Goal: Transaction & Acquisition: Book appointment/travel/reservation

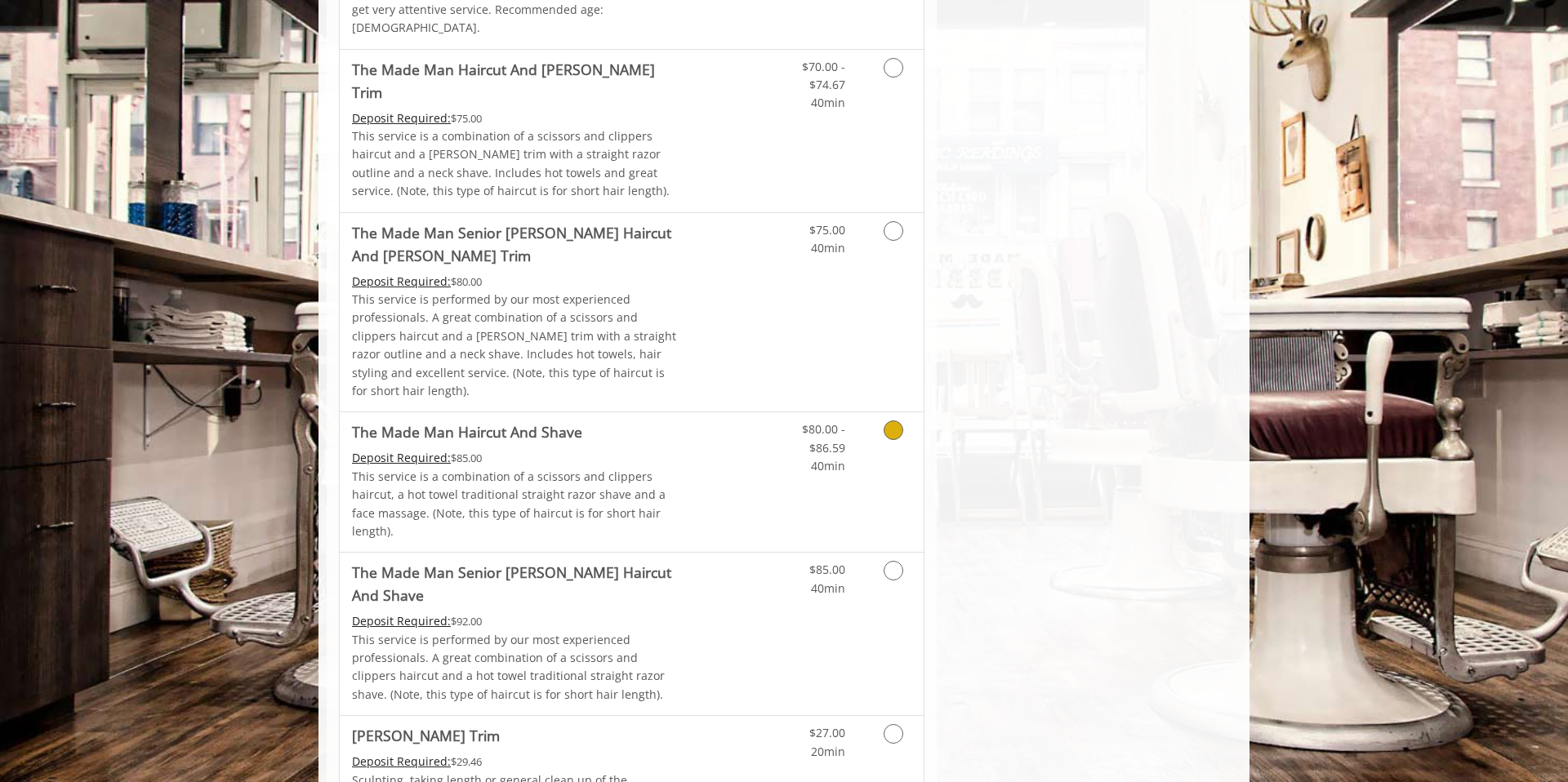
scroll to position [1215, 0]
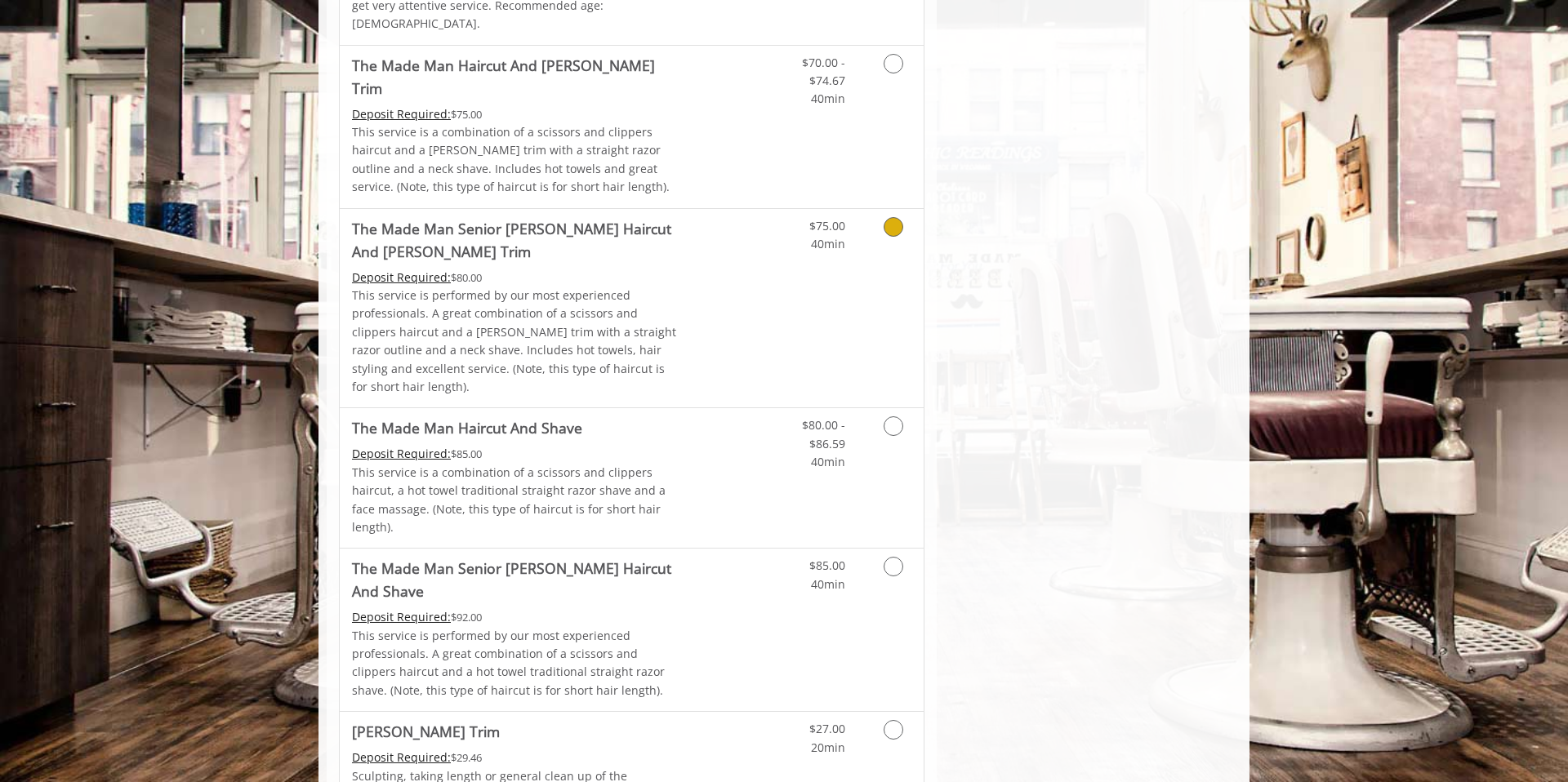
click at [723, 214] on link "Discounted Price" at bounding box center [729, 309] width 97 height 199
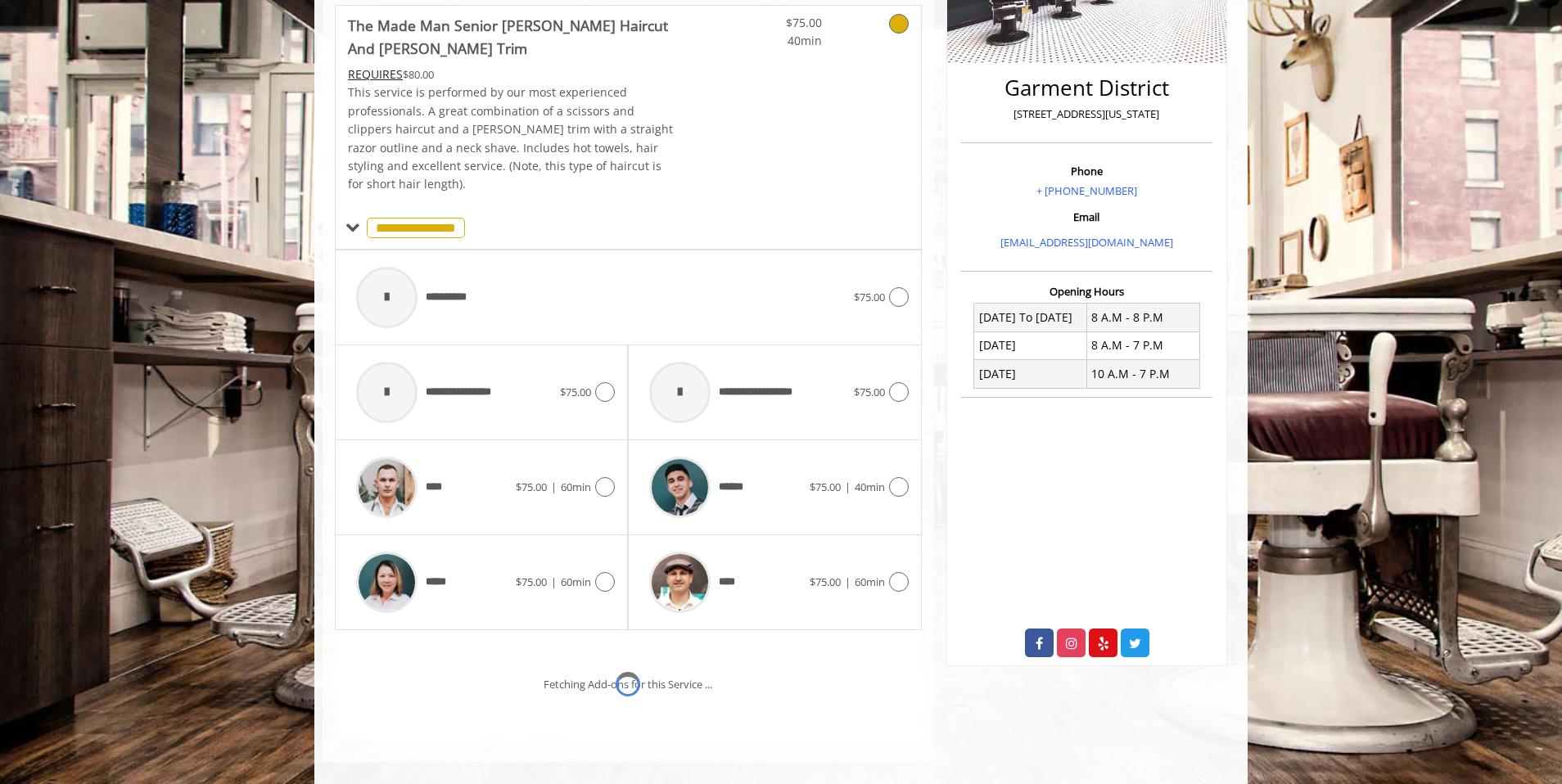
scroll to position [429, 0]
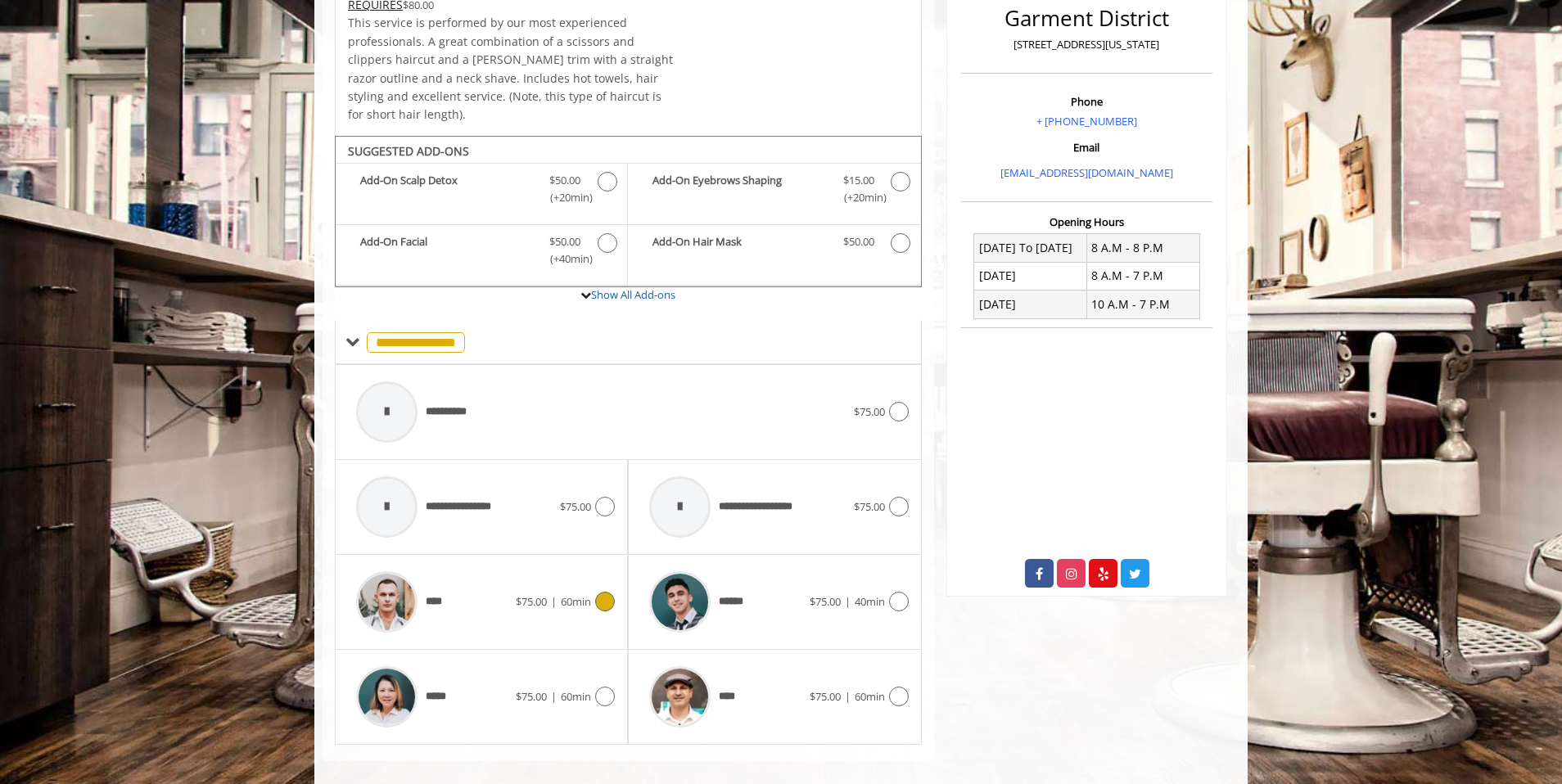
click at [440, 591] on span "****" at bounding box center [397, 602] width 99 height 78
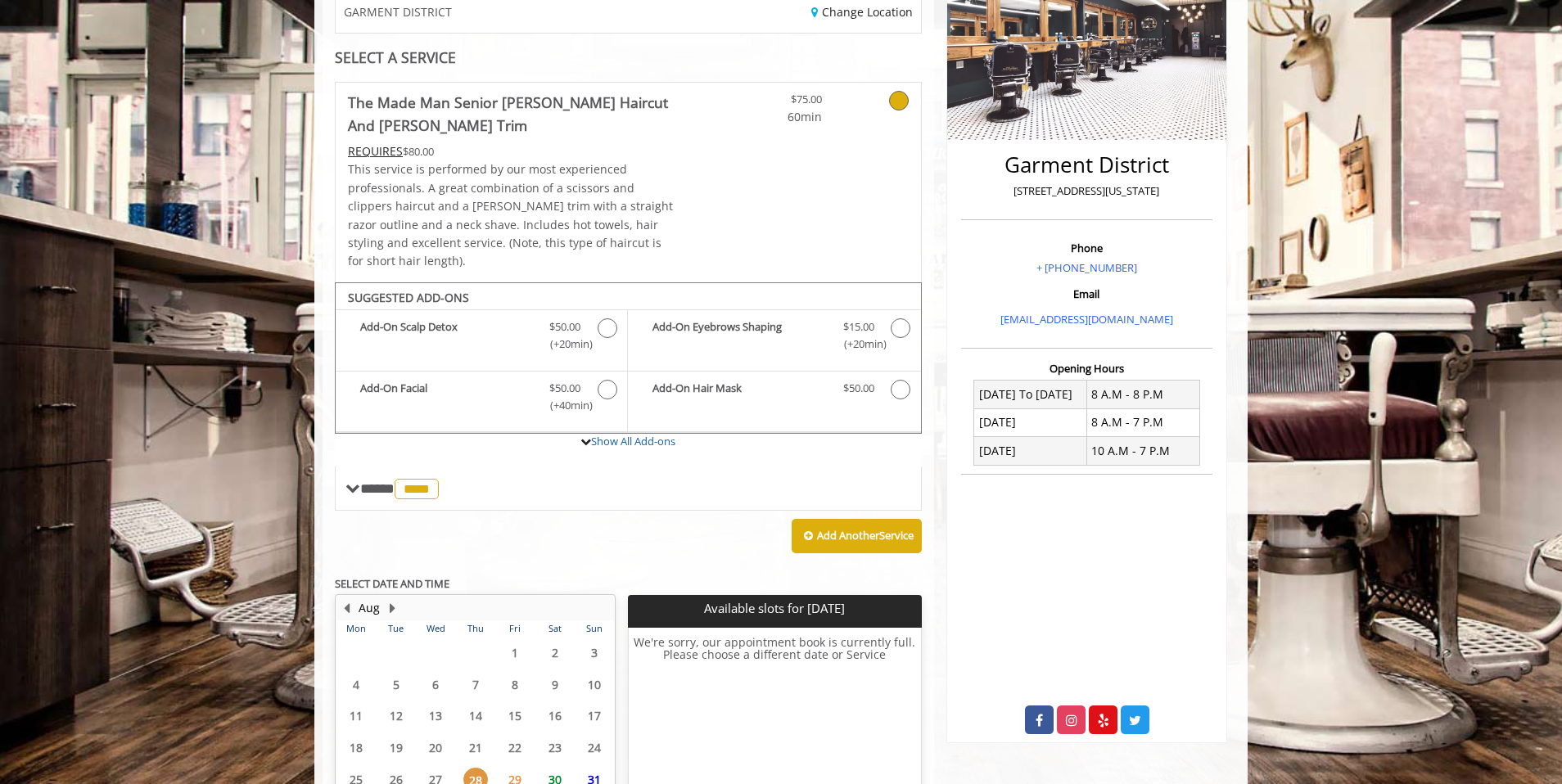
scroll to position [411, 0]
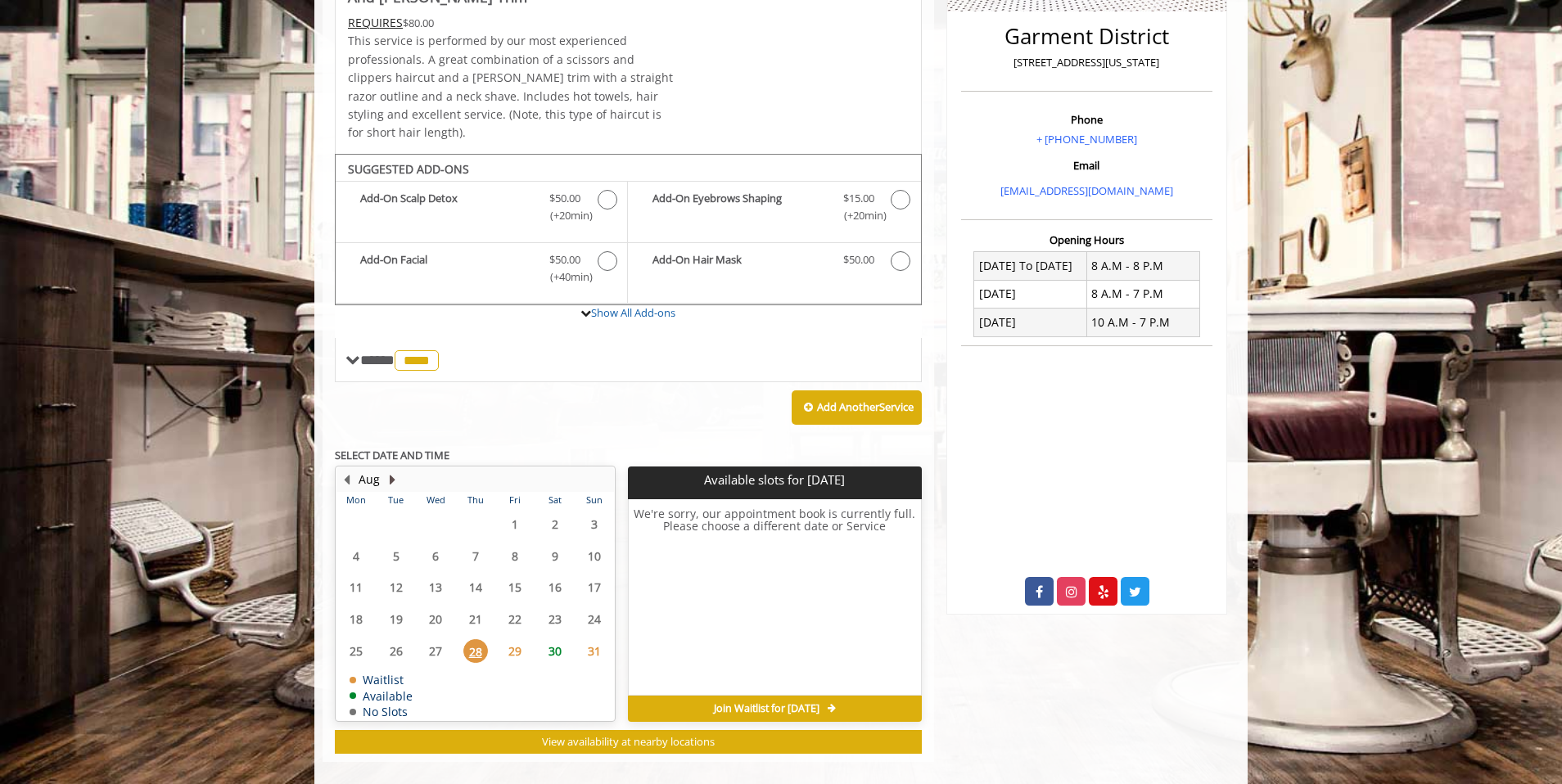
click at [387, 471] on button "Next Month" at bounding box center [392, 480] width 13 height 18
drag, startPoint x: 441, startPoint y: 512, endPoint x: 434, endPoint y: 506, distance: 9.2
click at [434, 513] on span "3" at bounding box center [435, 524] width 24 height 23
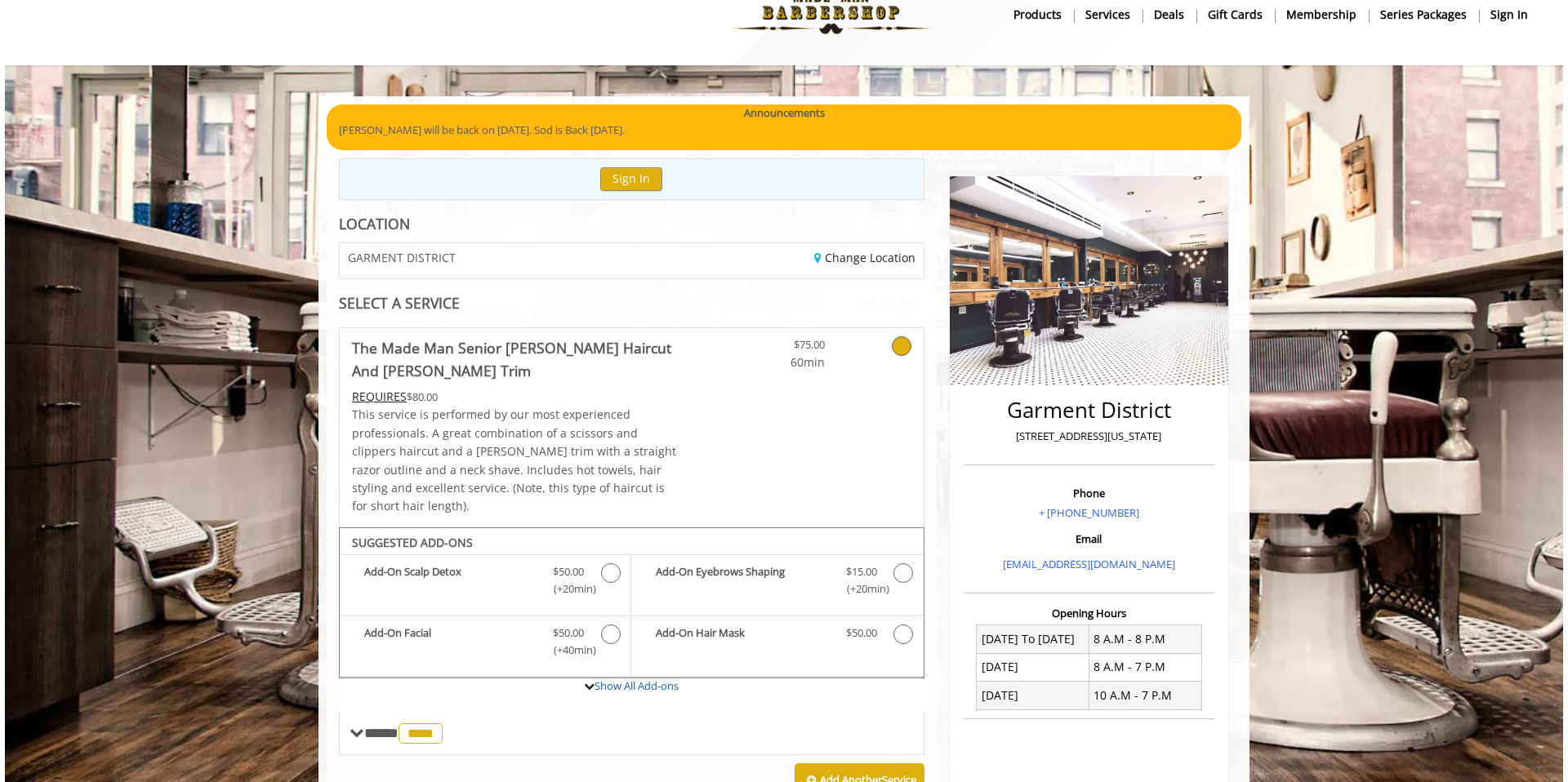
scroll to position [0, 0]
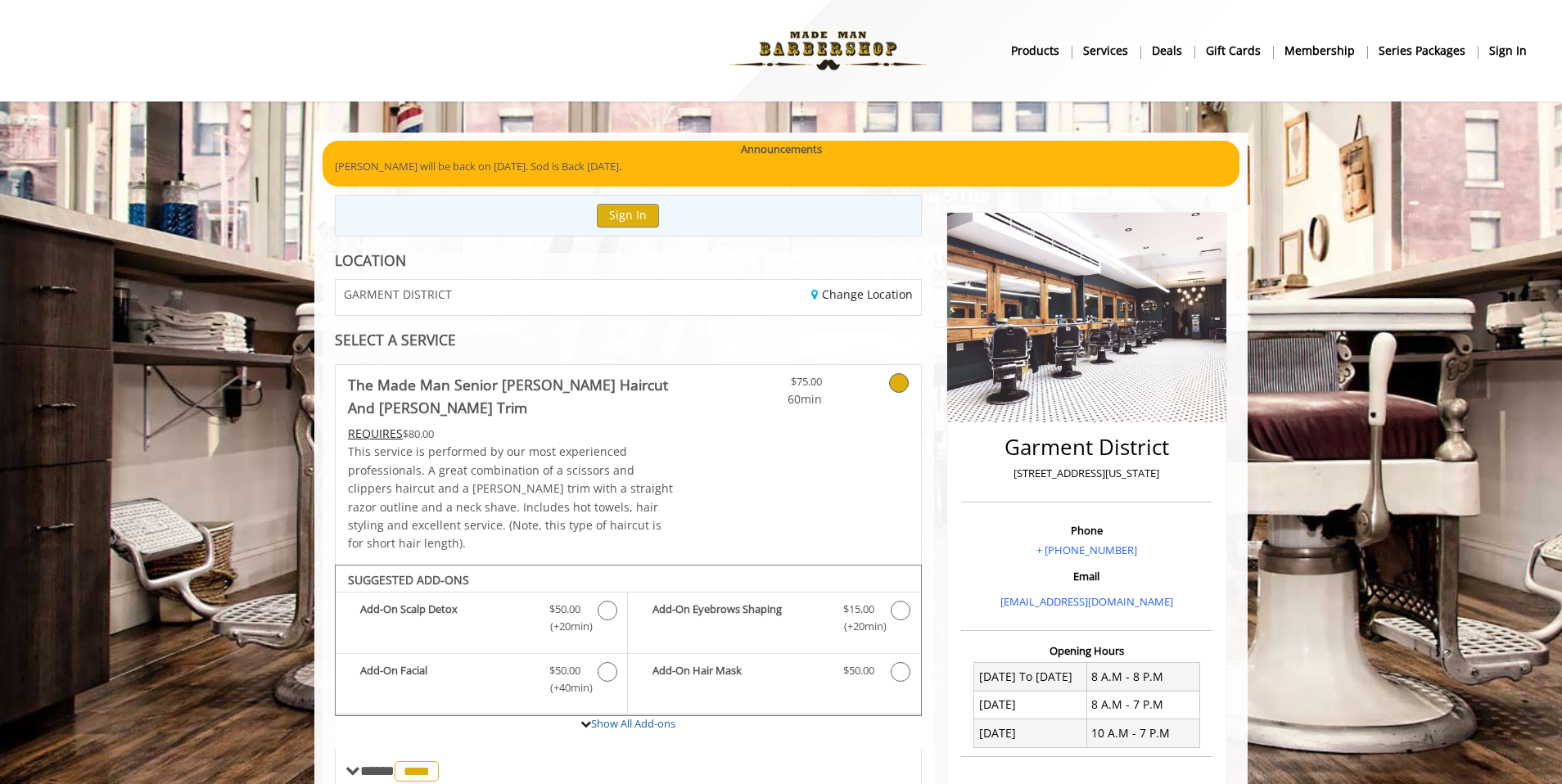
click at [892, 374] on icon at bounding box center [899, 382] width 20 height 20
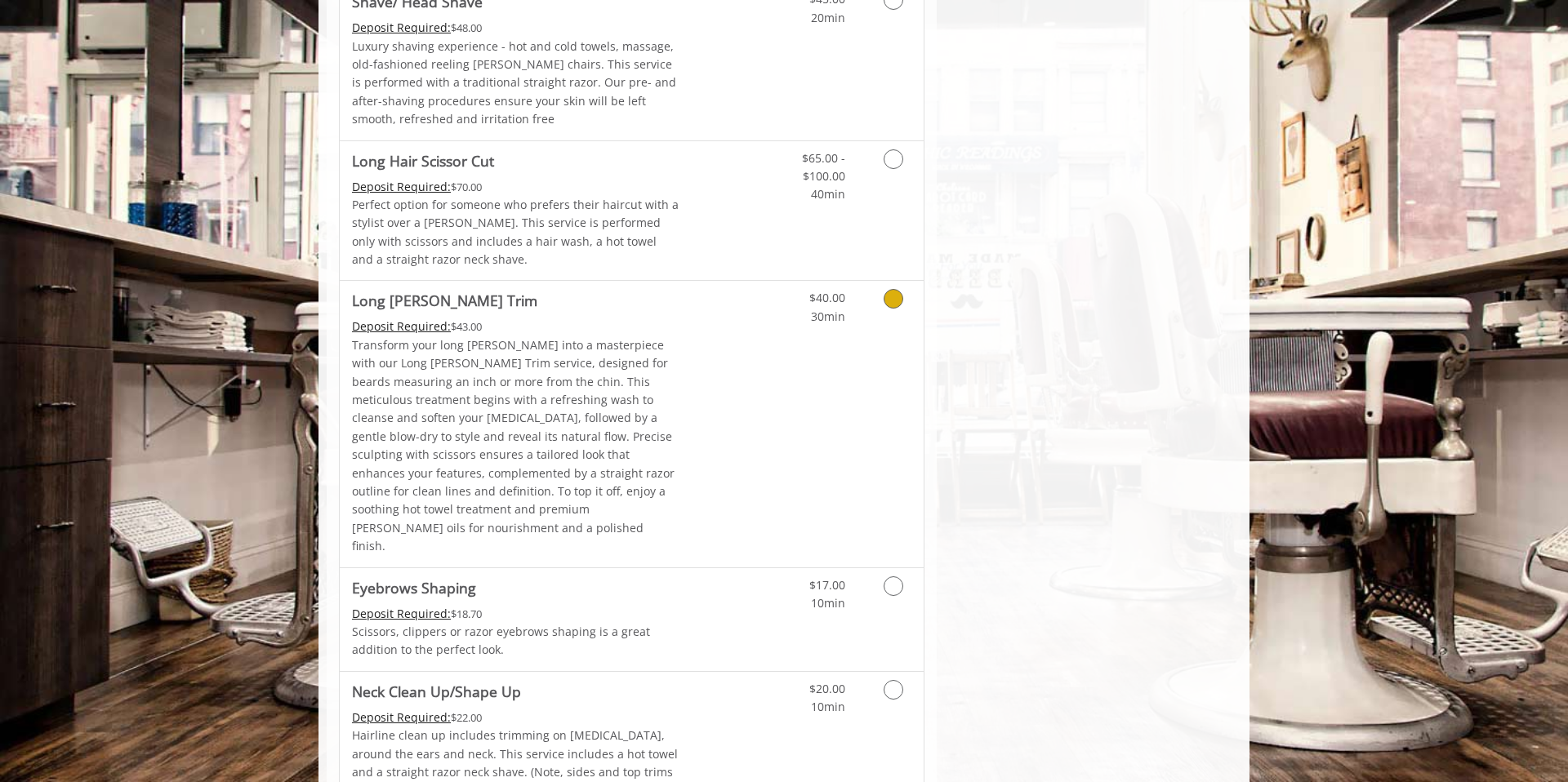
scroll to position [2263, 0]
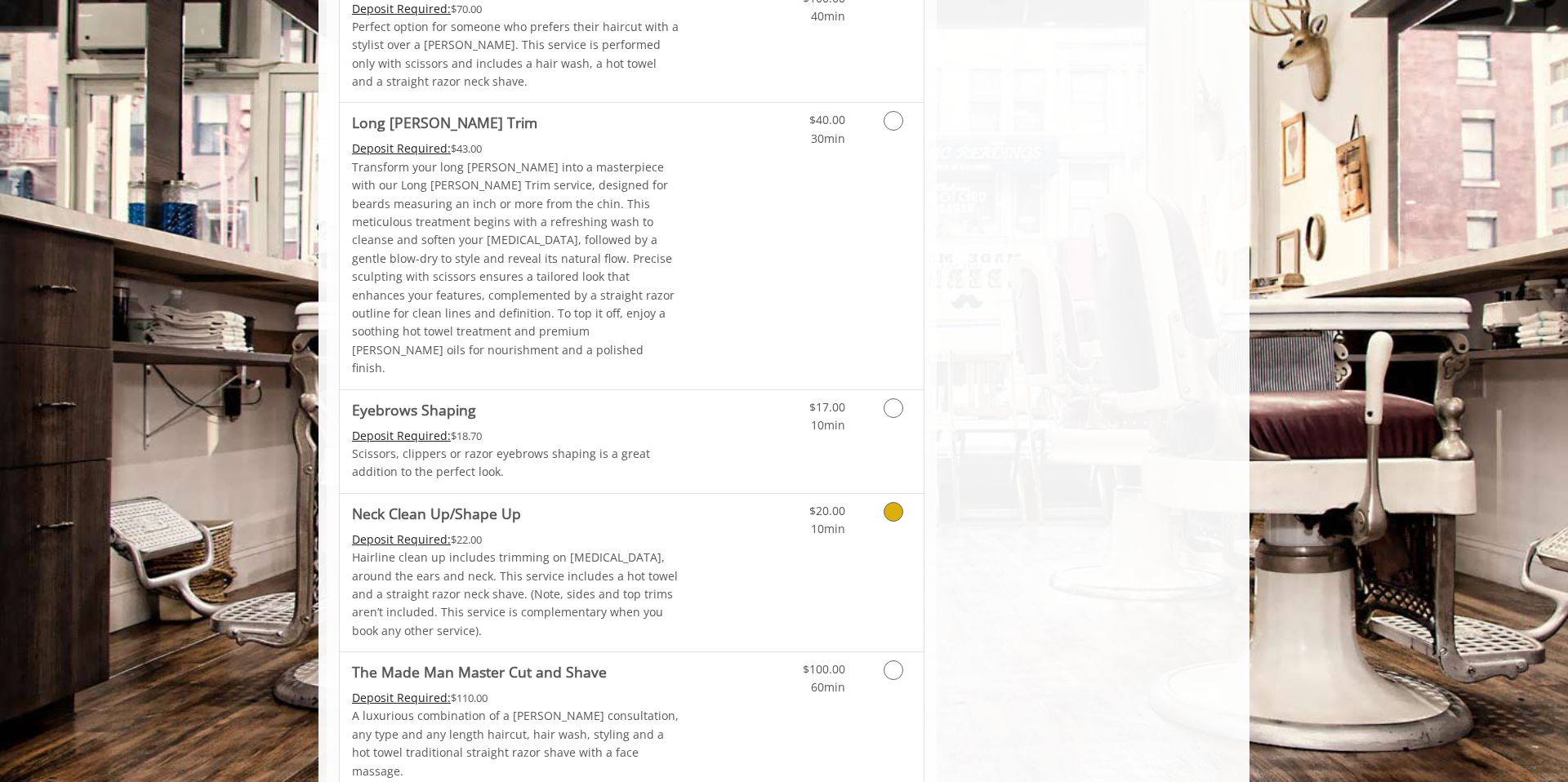
click at [745, 494] on link "Discounted Price" at bounding box center [729, 573] width 97 height 157
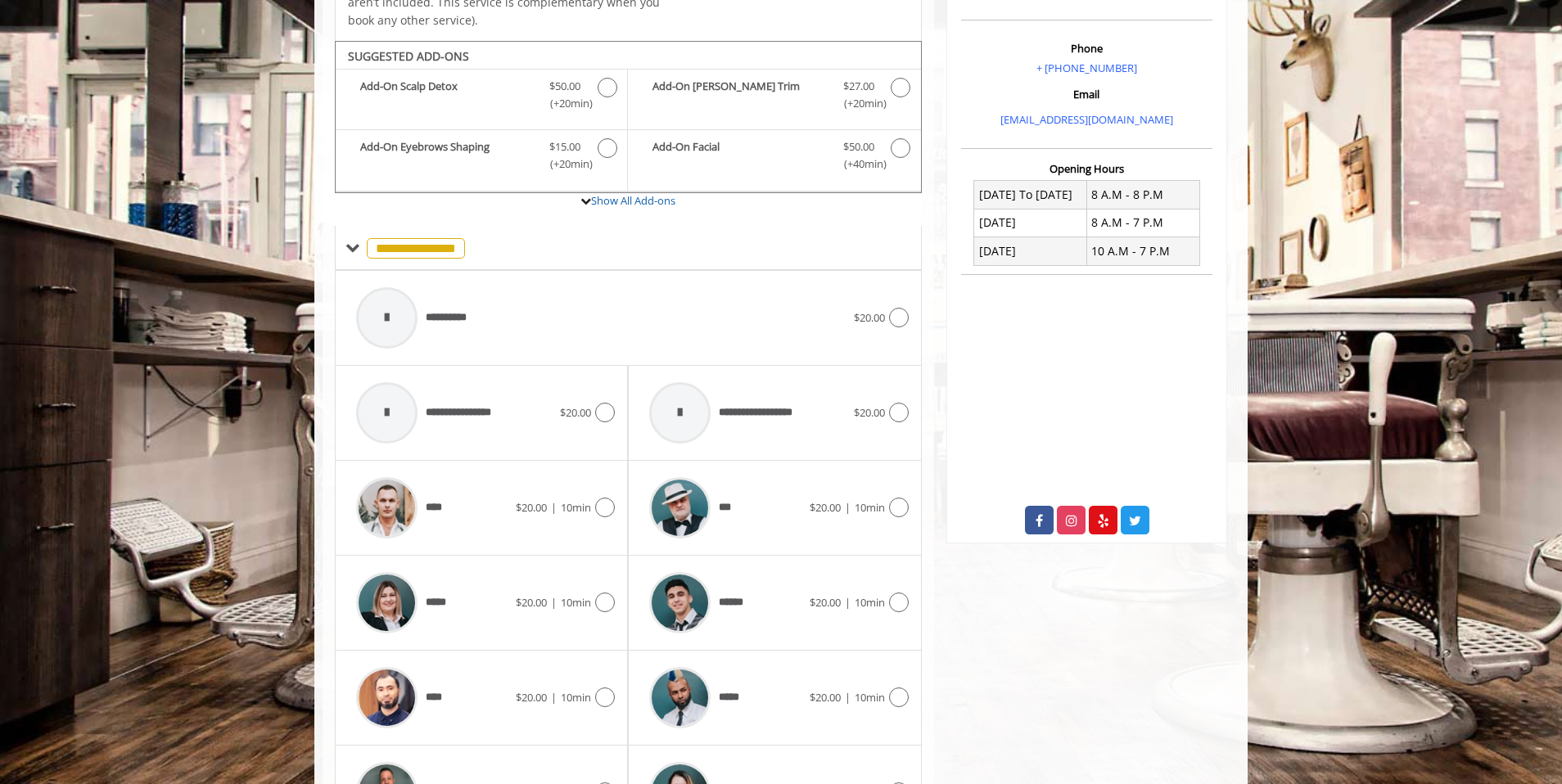
scroll to position [523, 0]
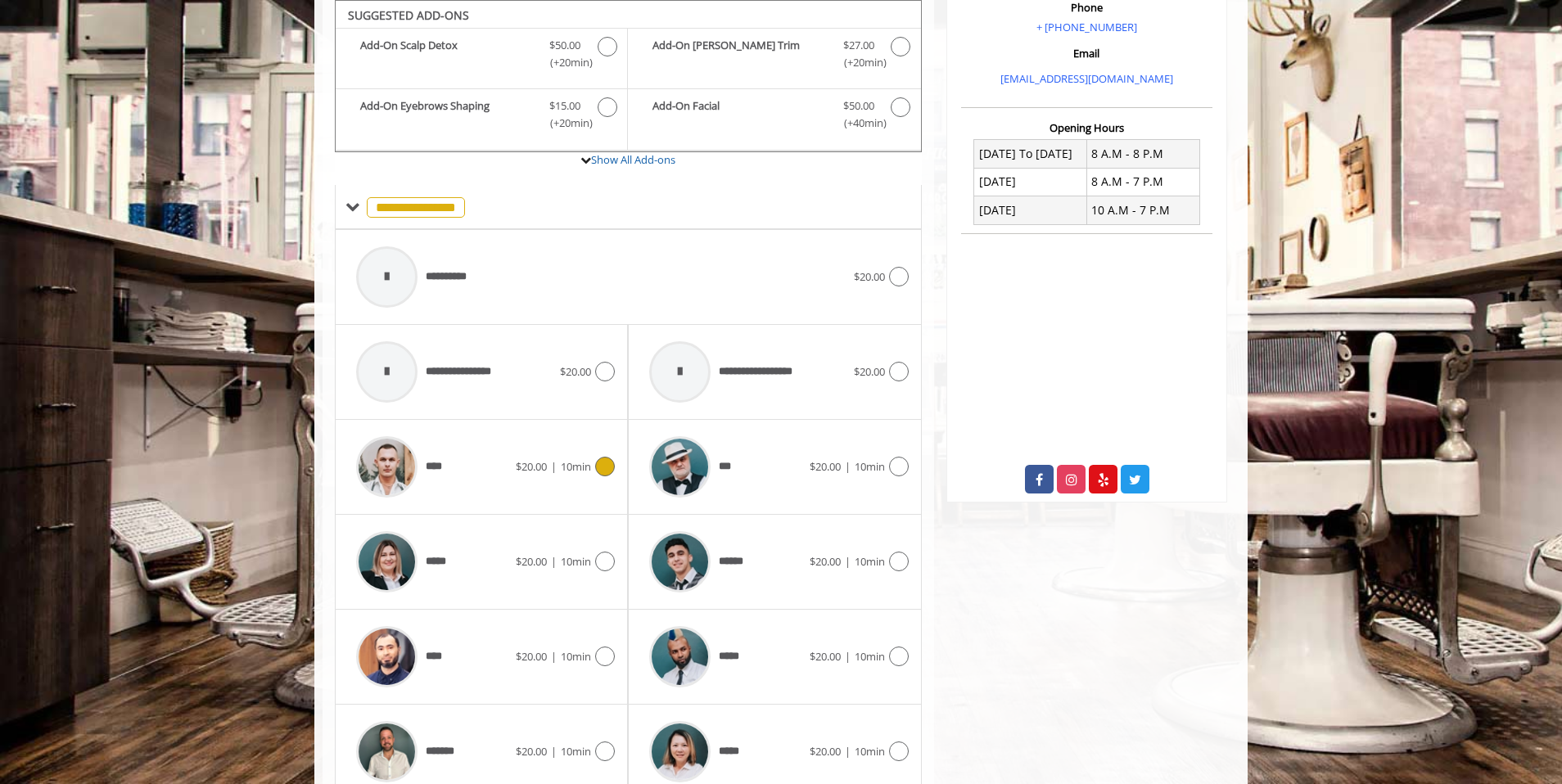
click at [483, 461] on div "****" at bounding box center [432, 467] width 168 height 78
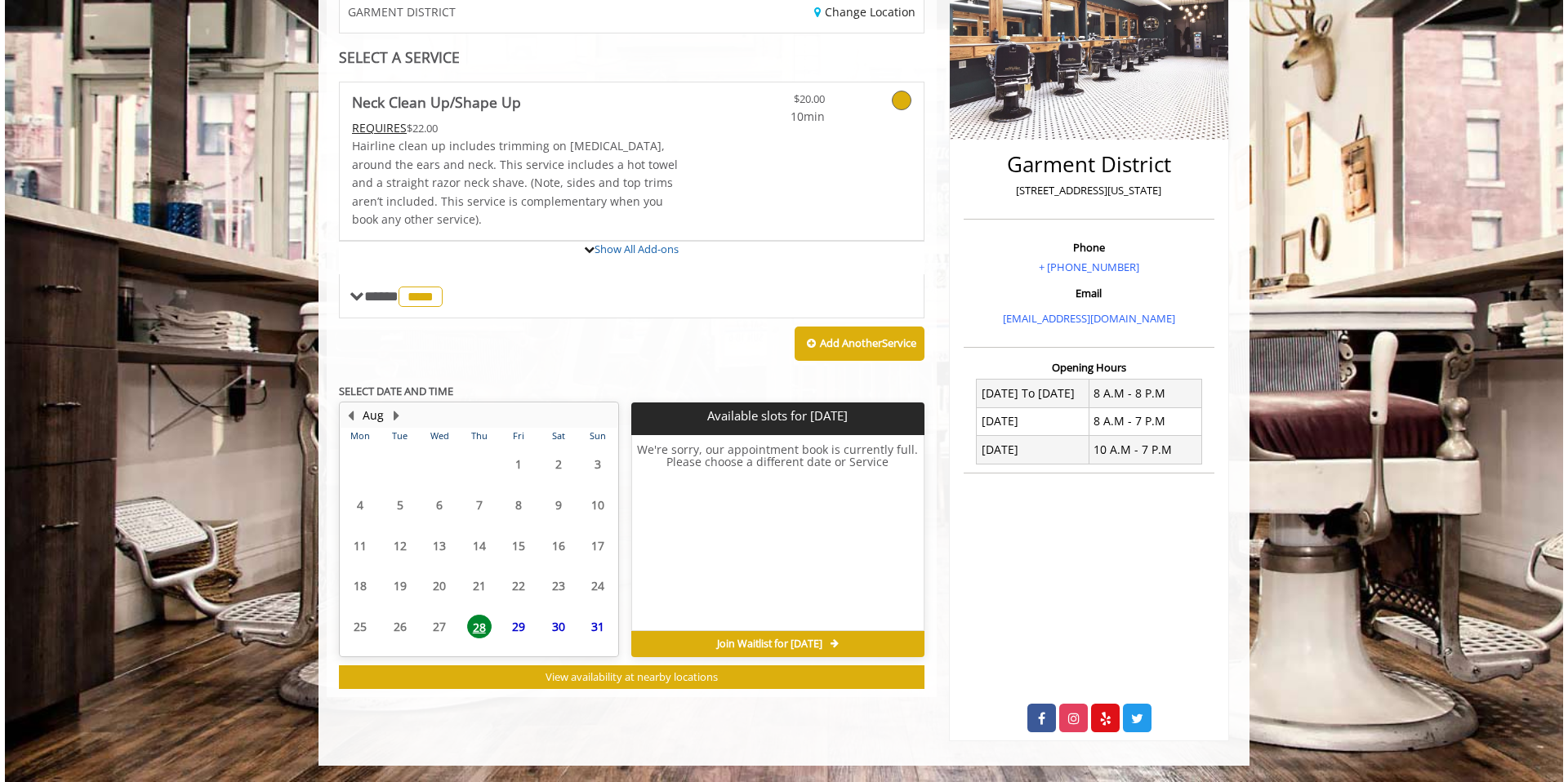
scroll to position [387, 0]
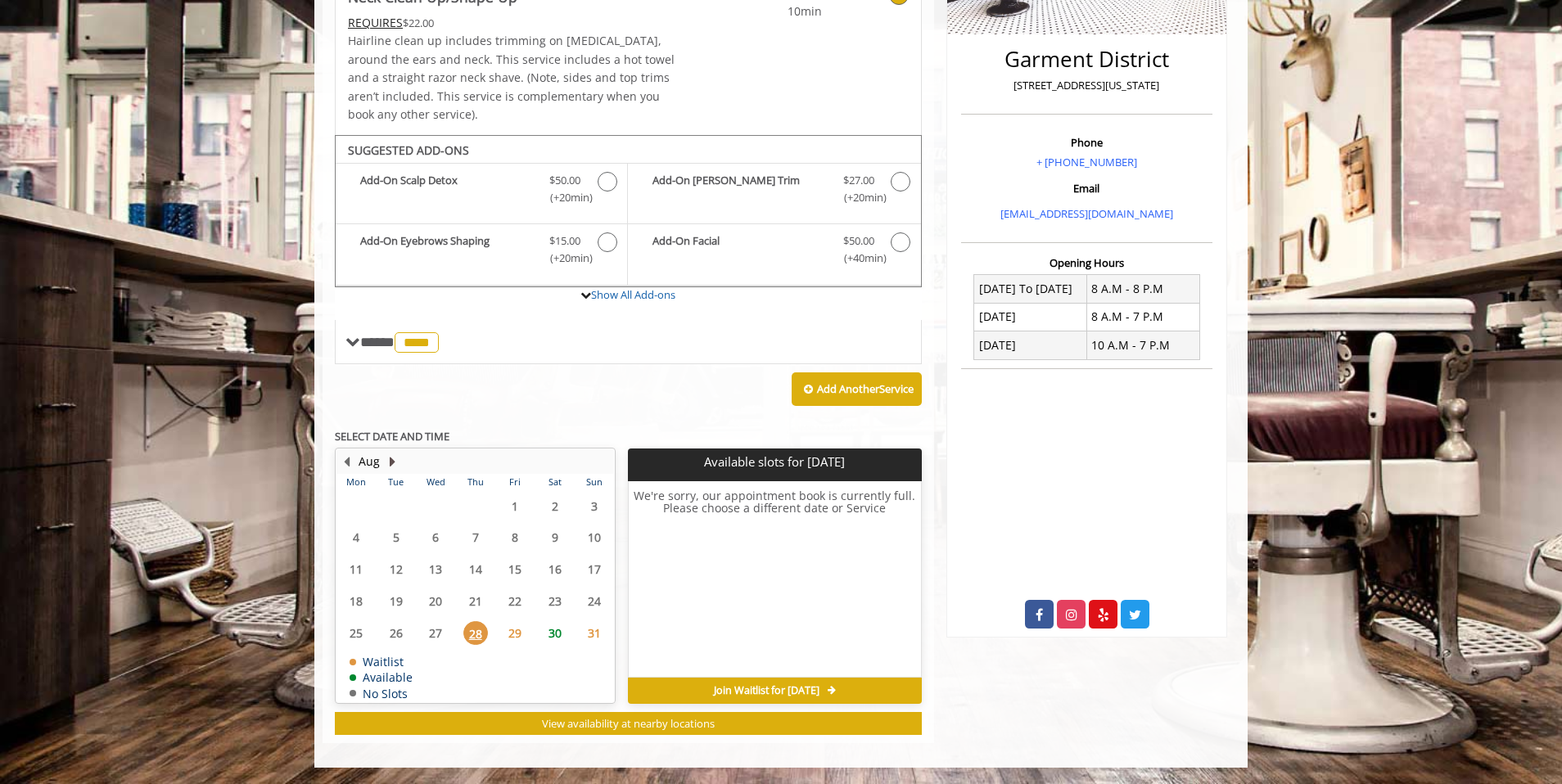
click at [393, 461] on button "Next Month" at bounding box center [392, 461] width 13 height 18
click at [847, 395] on b "Add Another Service" at bounding box center [865, 389] width 96 height 15
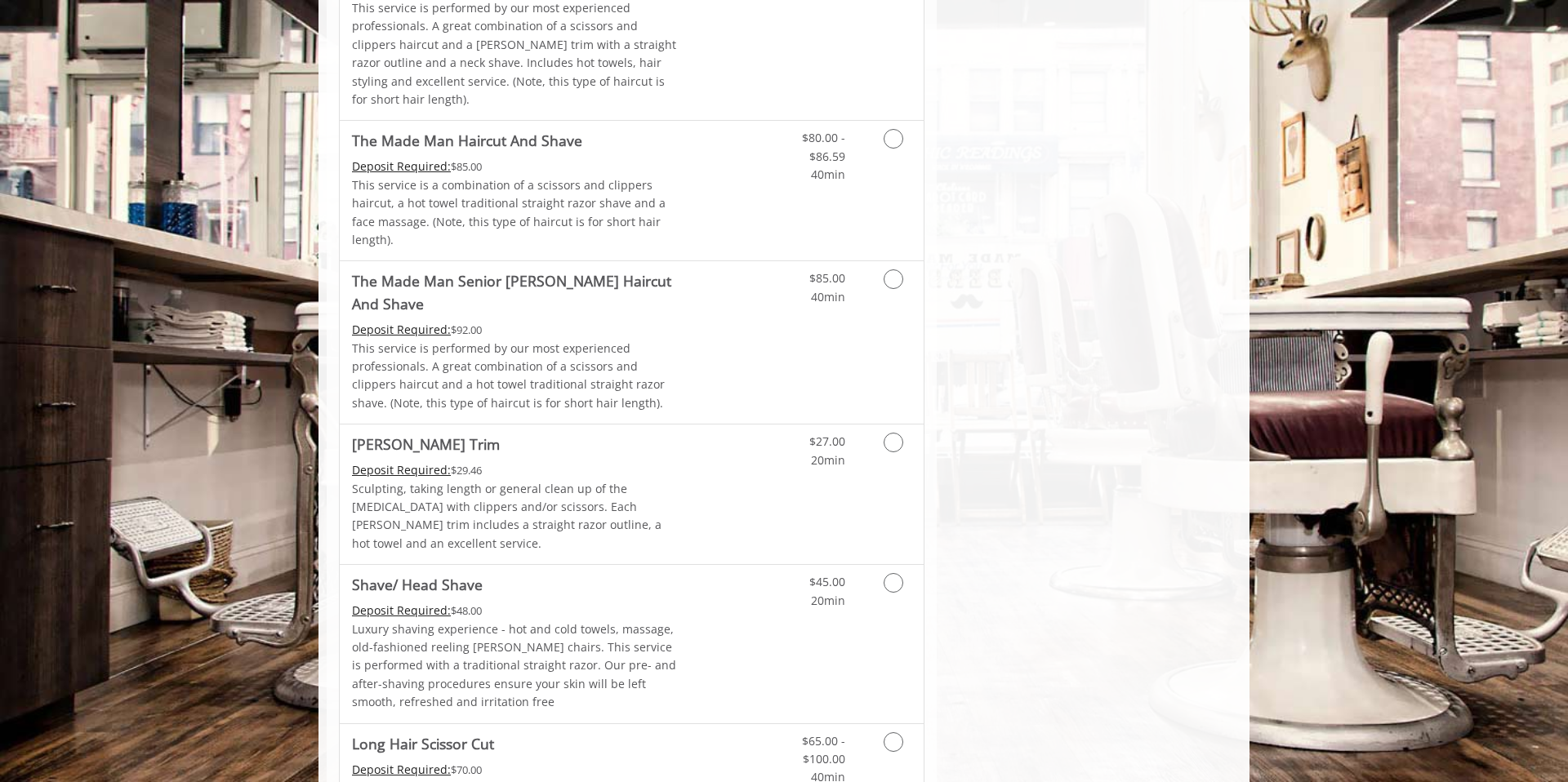
scroll to position [1497, 0]
click at [729, 429] on link "Discounted Price" at bounding box center [729, 498] width 97 height 139
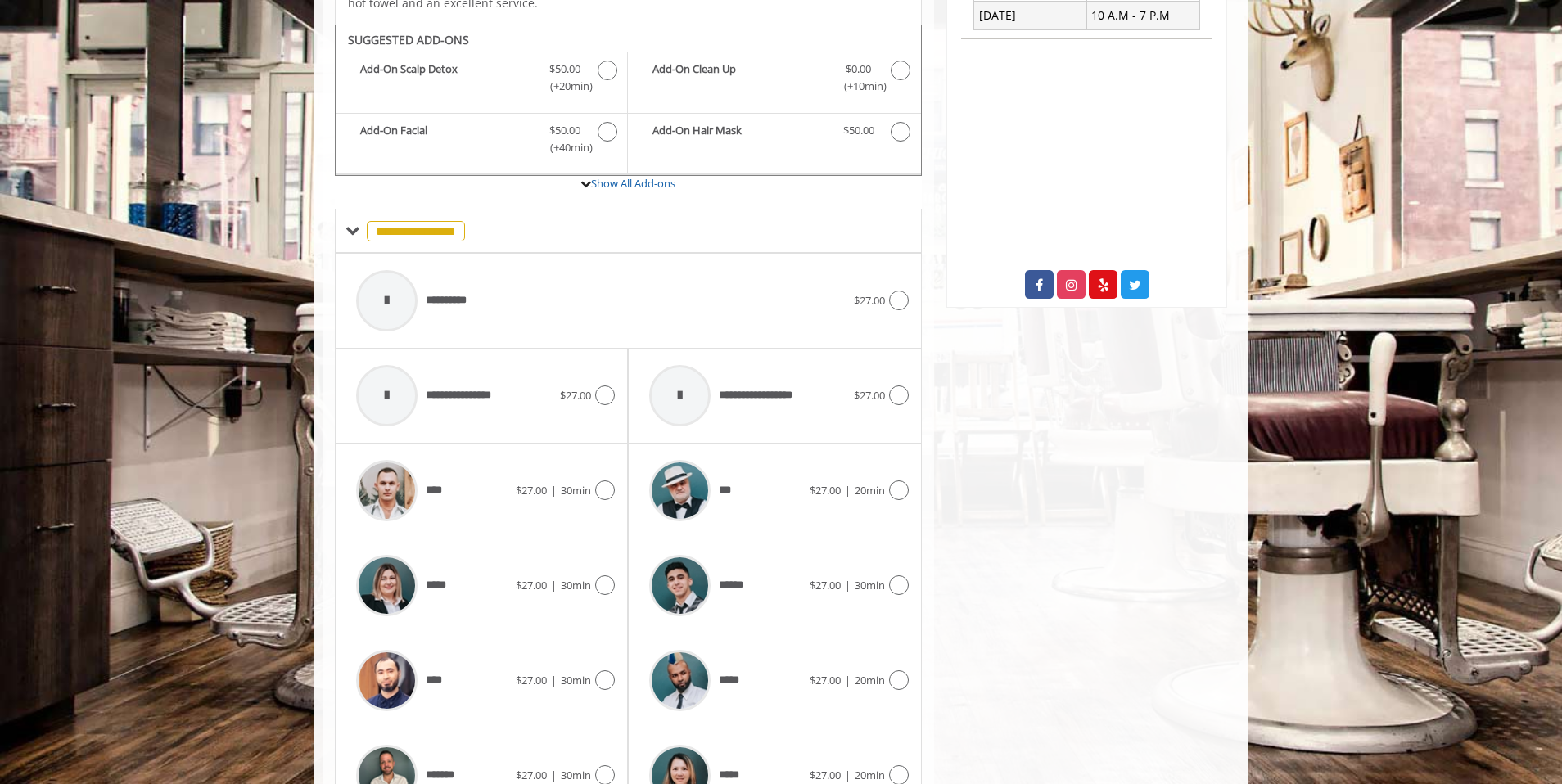
scroll to position [723, 0]
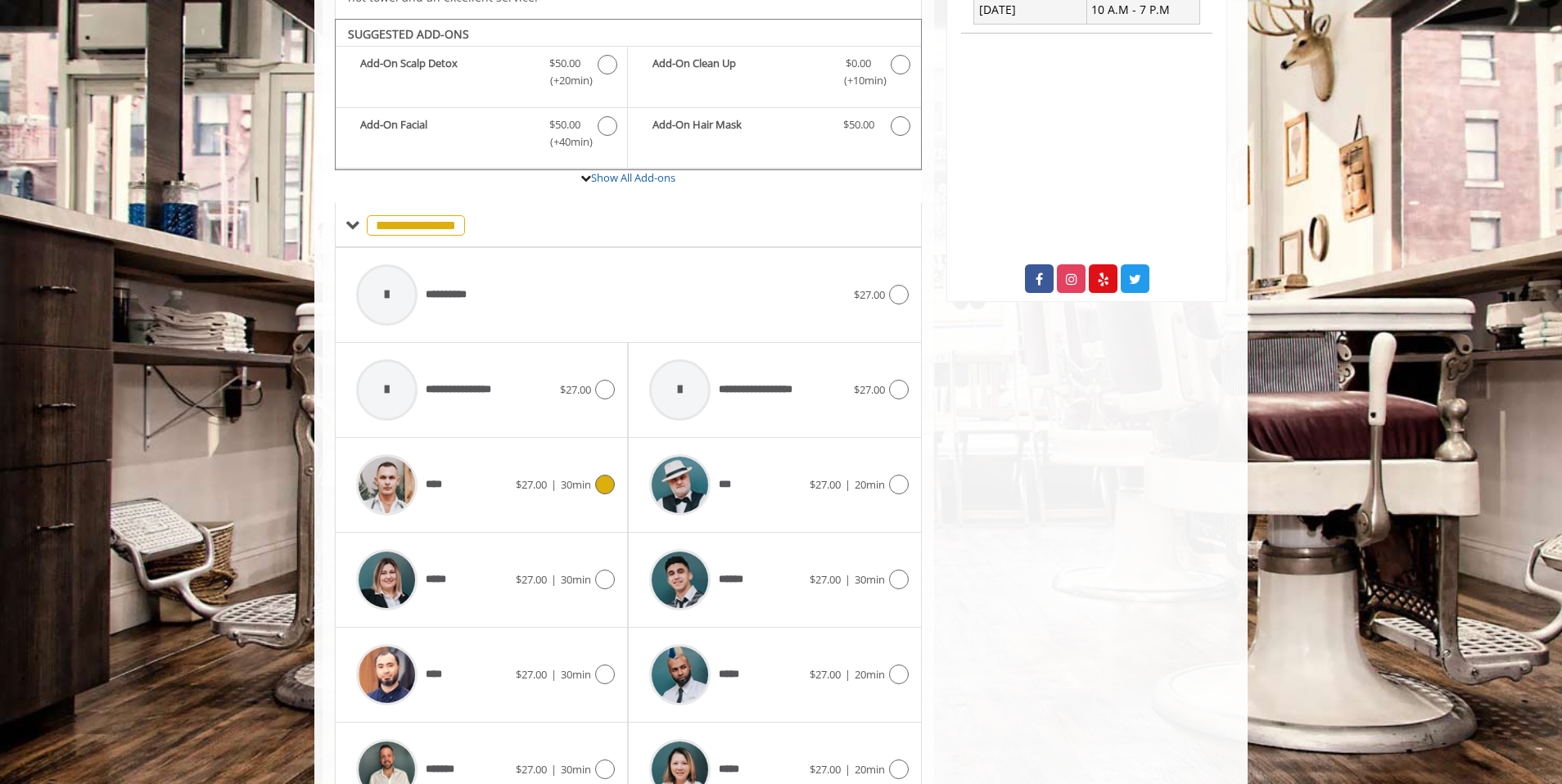
click at [523, 475] on div "$27.00 | 30min" at bounding box center [565, 484] width 99 height 20
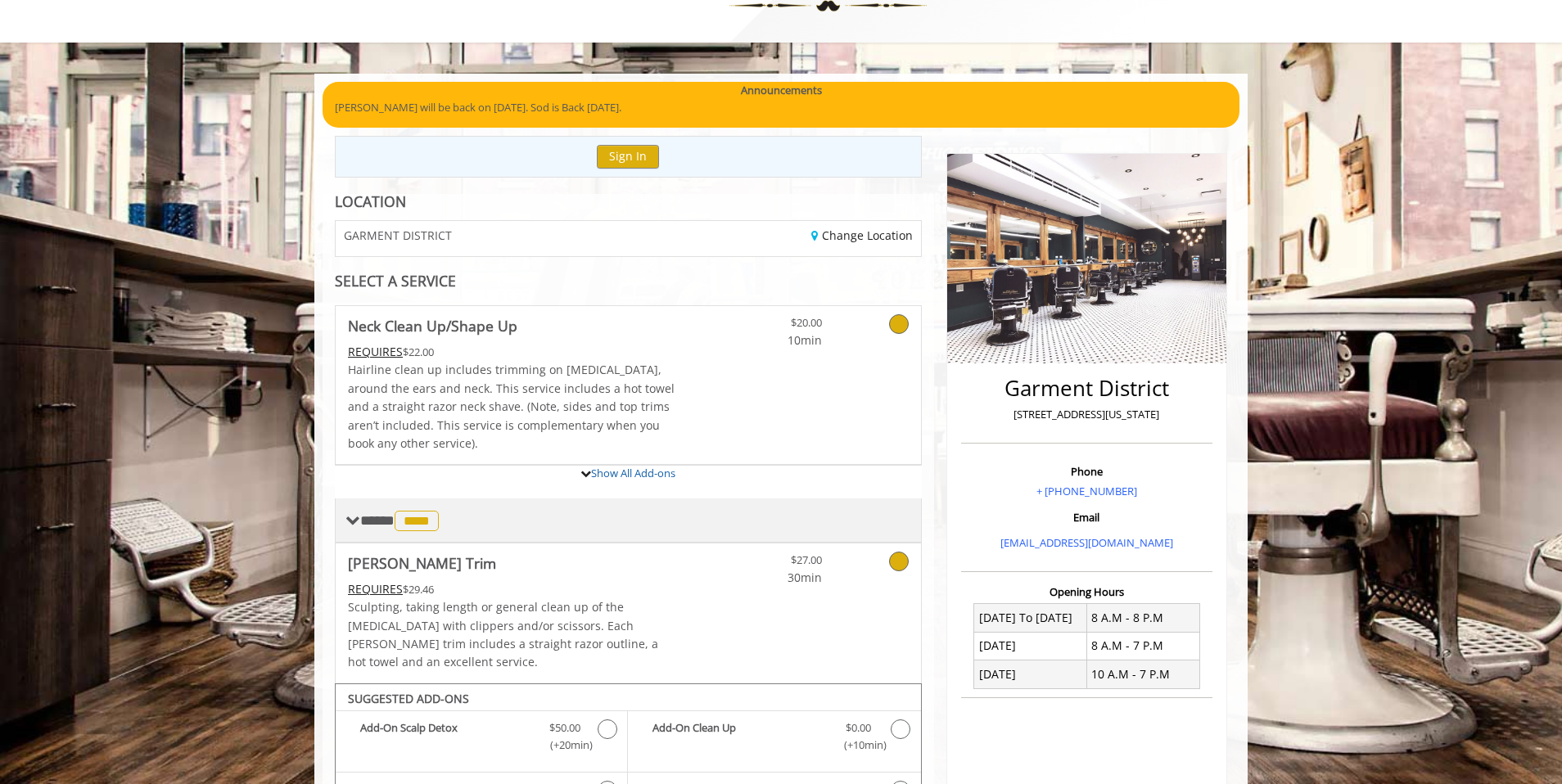
scroll to position [48, 0]
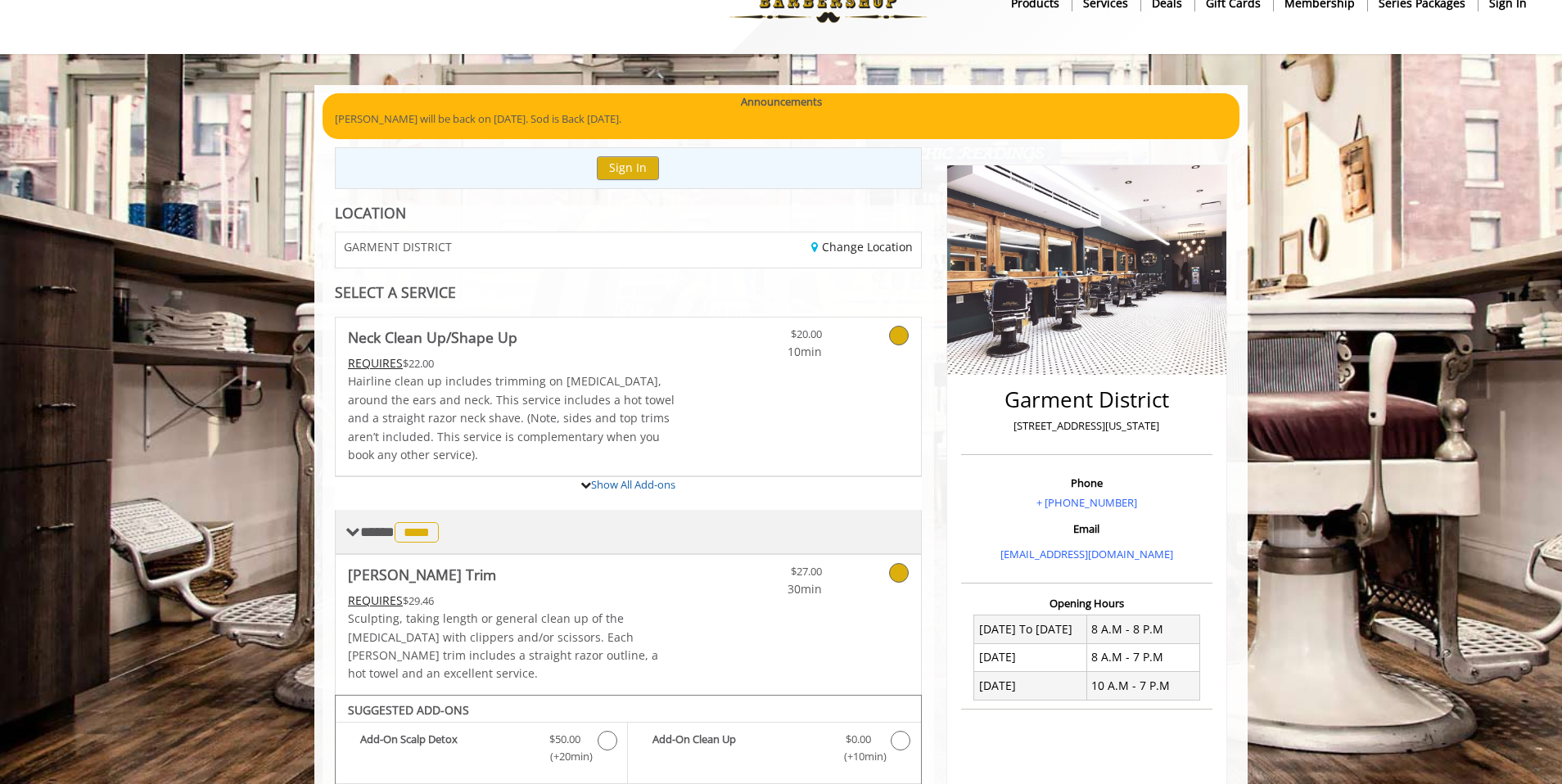
click at [350, 532] on span at bounding box center [352, 532] width 15 height 15
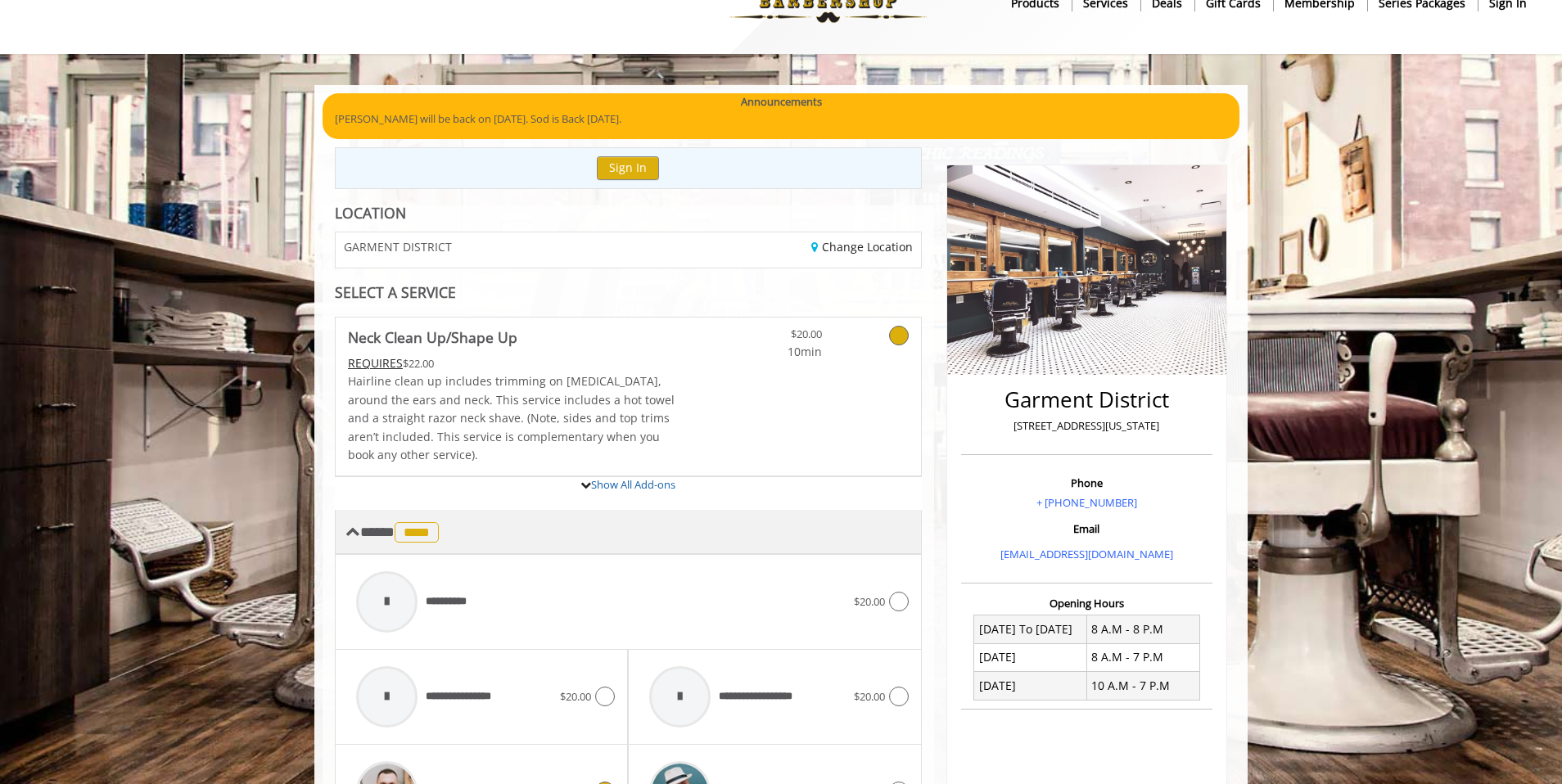
click at [351, 532] on span at bounding box center [352, 532] width 15 height 15
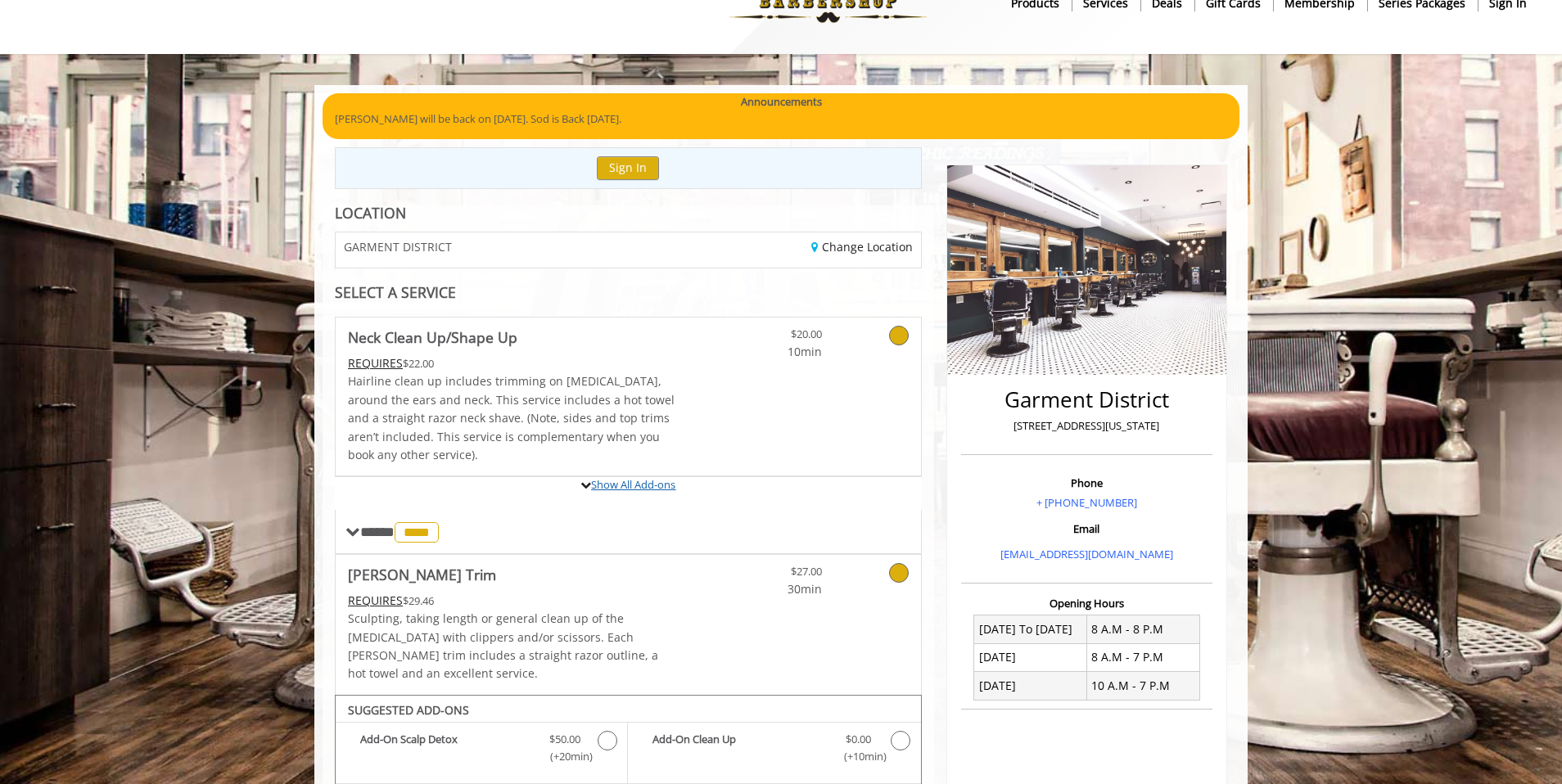
click at [627, 480] on link "Show All Add-ons" at bounding box center [633, 484] width 84 height 15
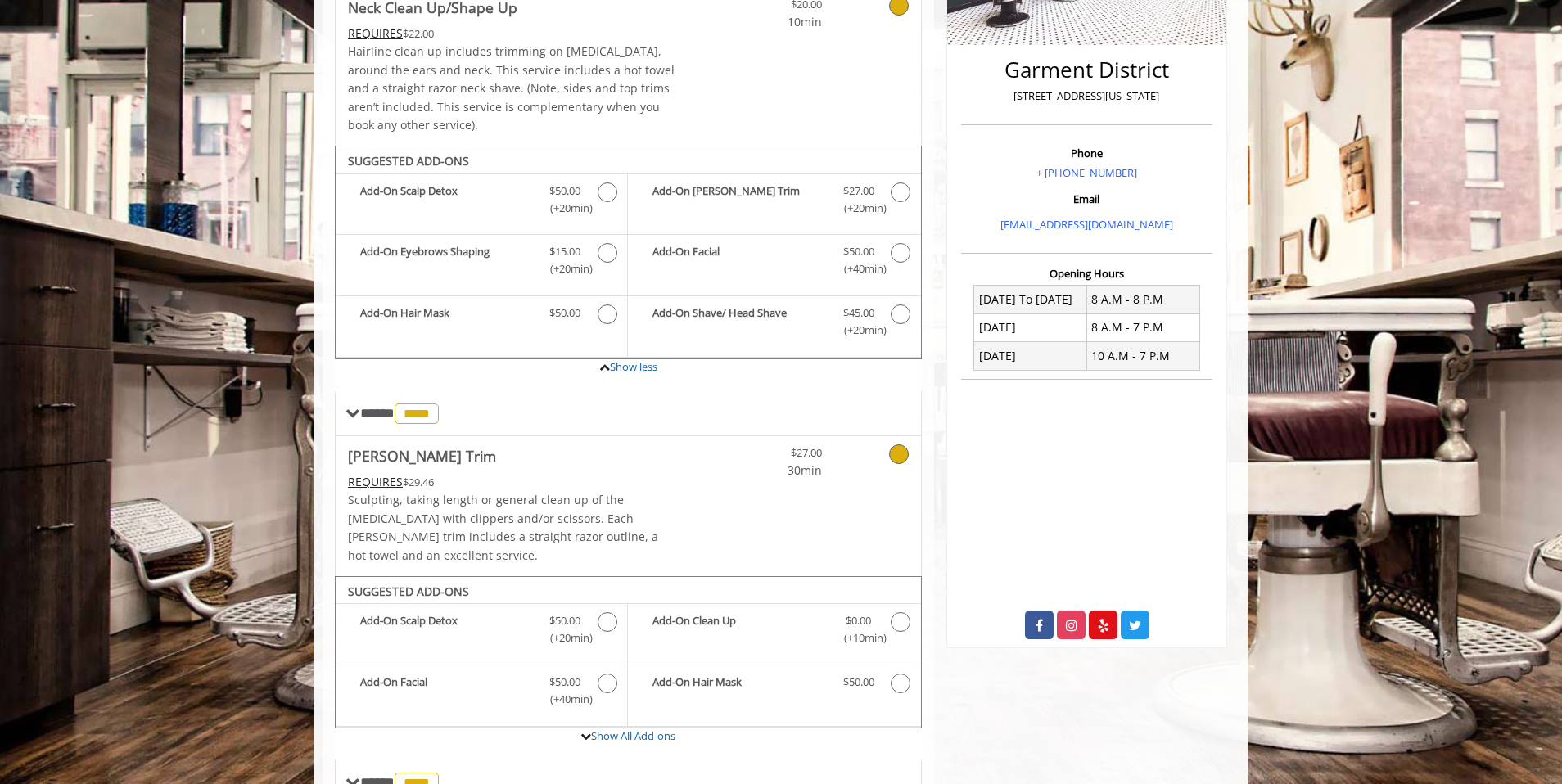
scroll to position [381, 0]
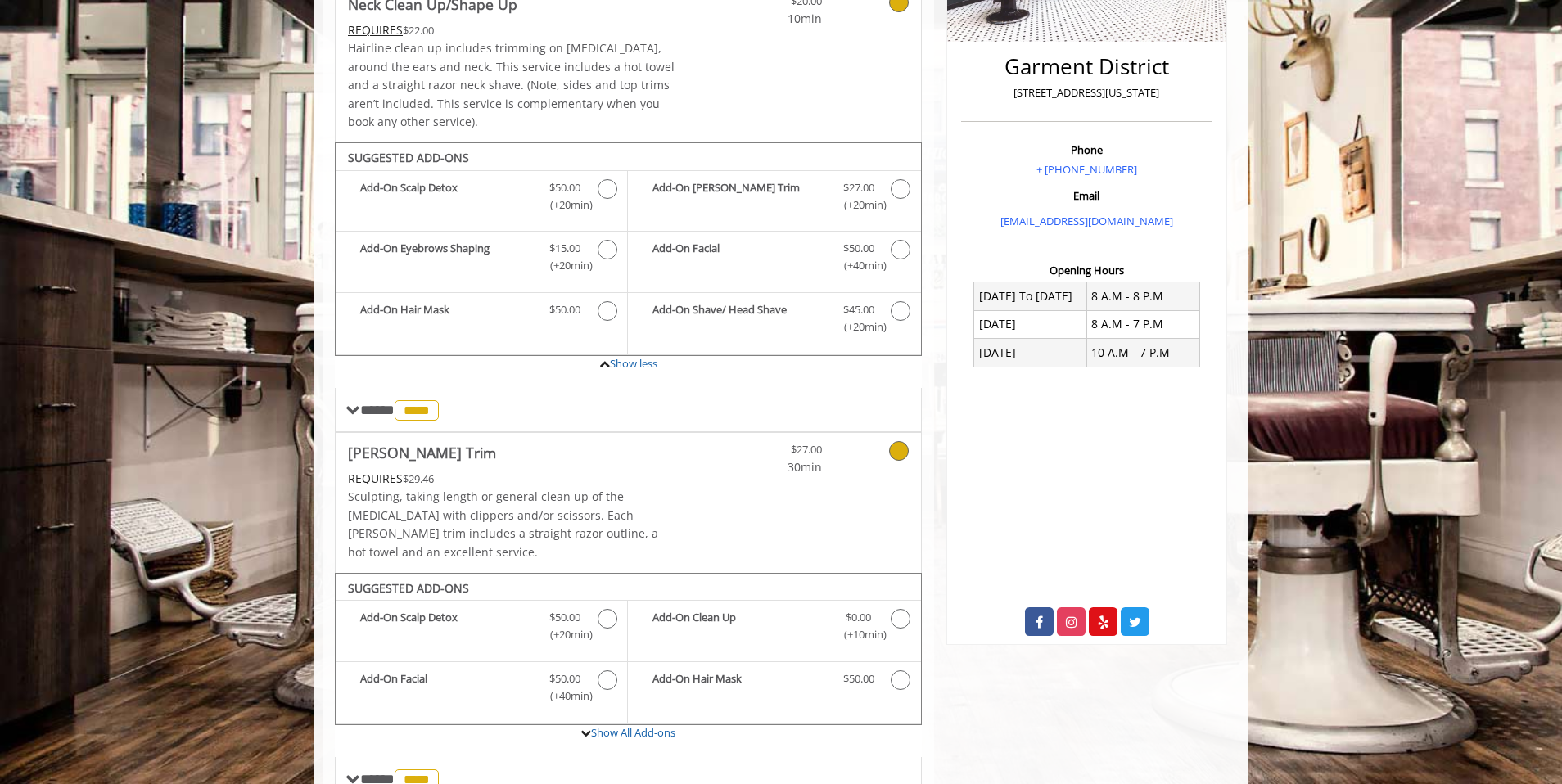
click at [901, 449] on icon at bounding box center [899, 451] width 20 height 20
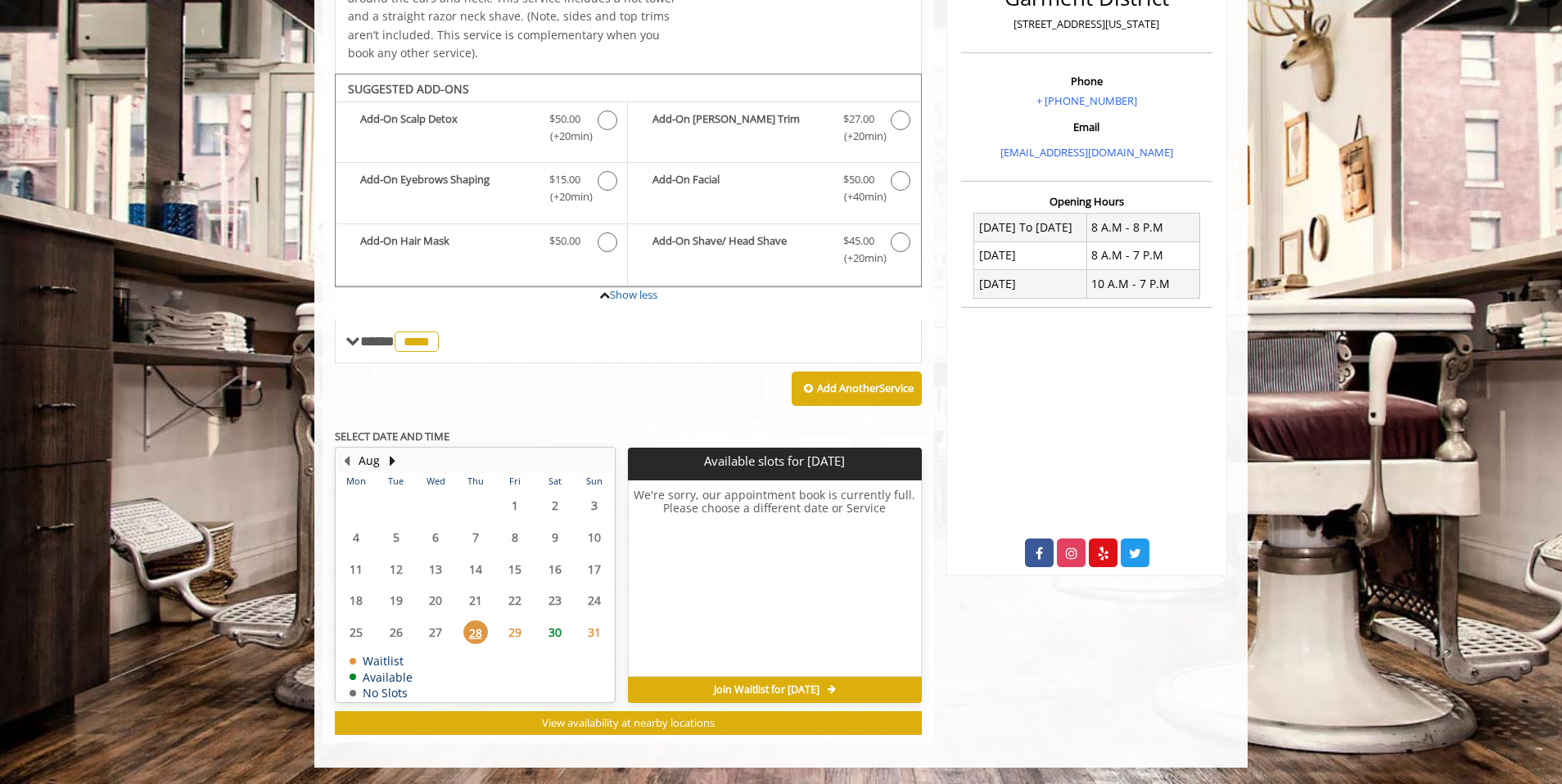
scroll to position [335, 0]
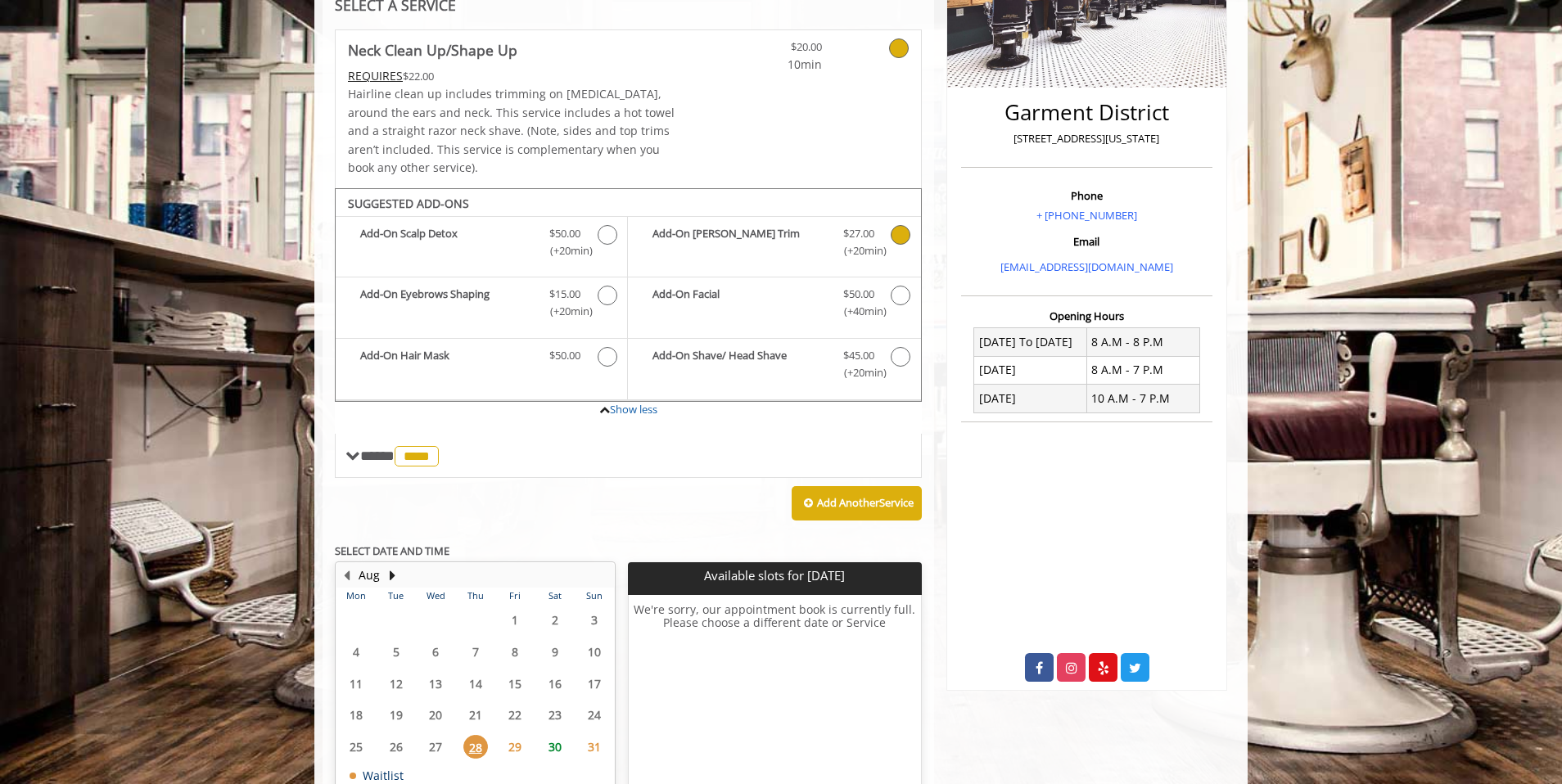
click at [908, 232] on icon "Neck Clean Up/Shape Up Add-onS" at bounding box center [900, 235] width 20 height 20
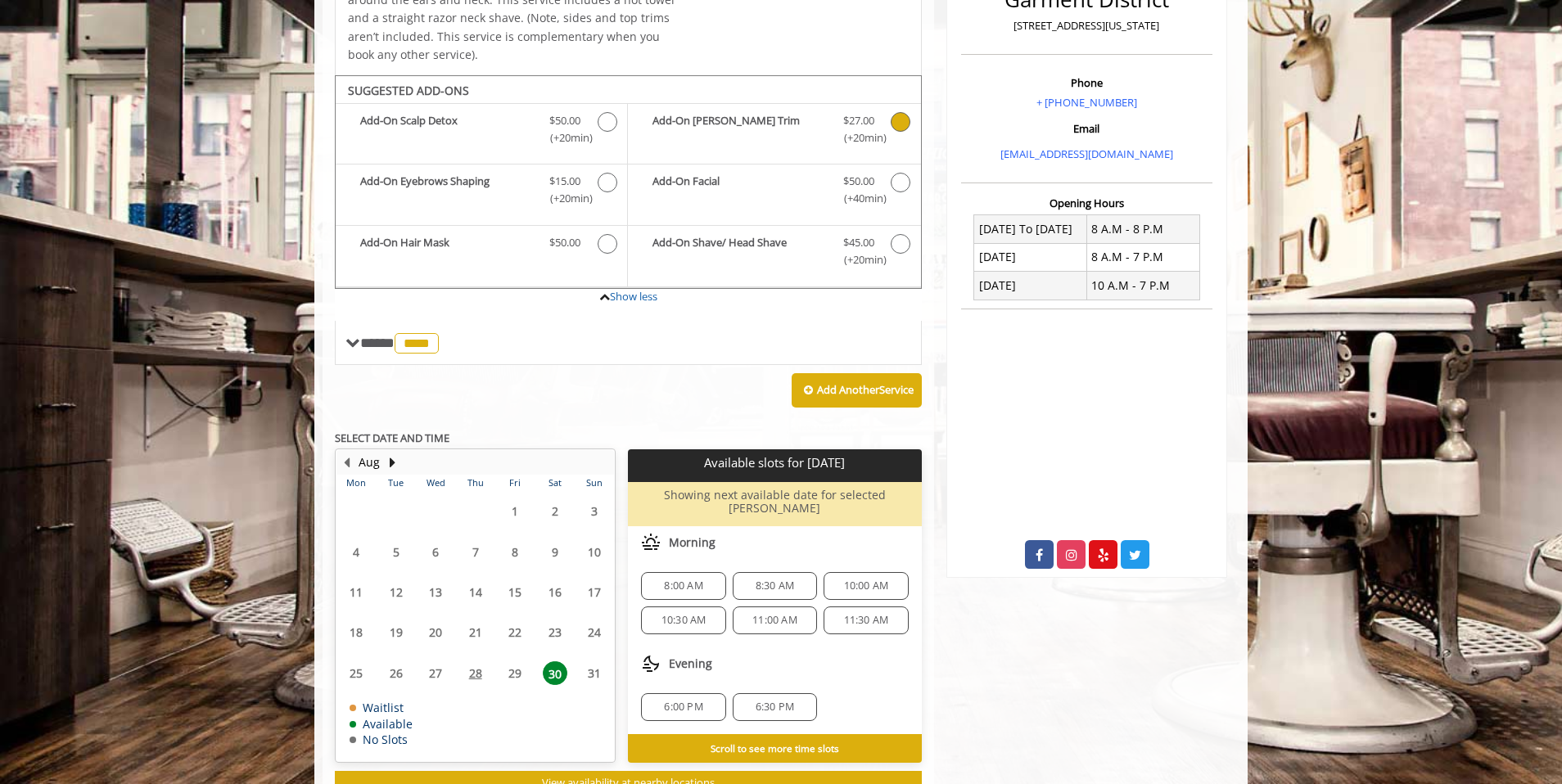
scroll to position [494, 0]
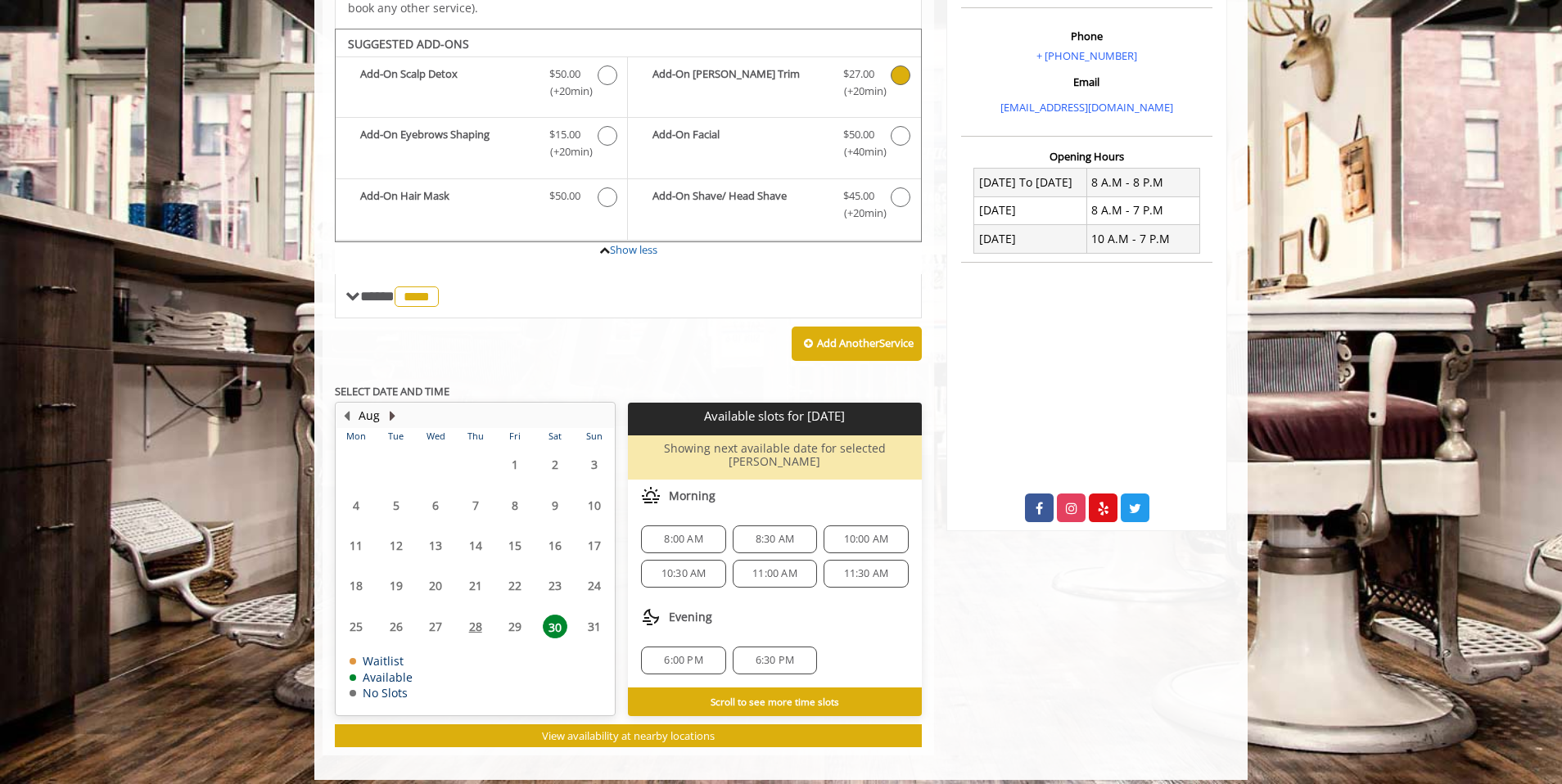
click at [389, 415] on button "Next Month" at bounding box center [392, 415] width 13 height 18
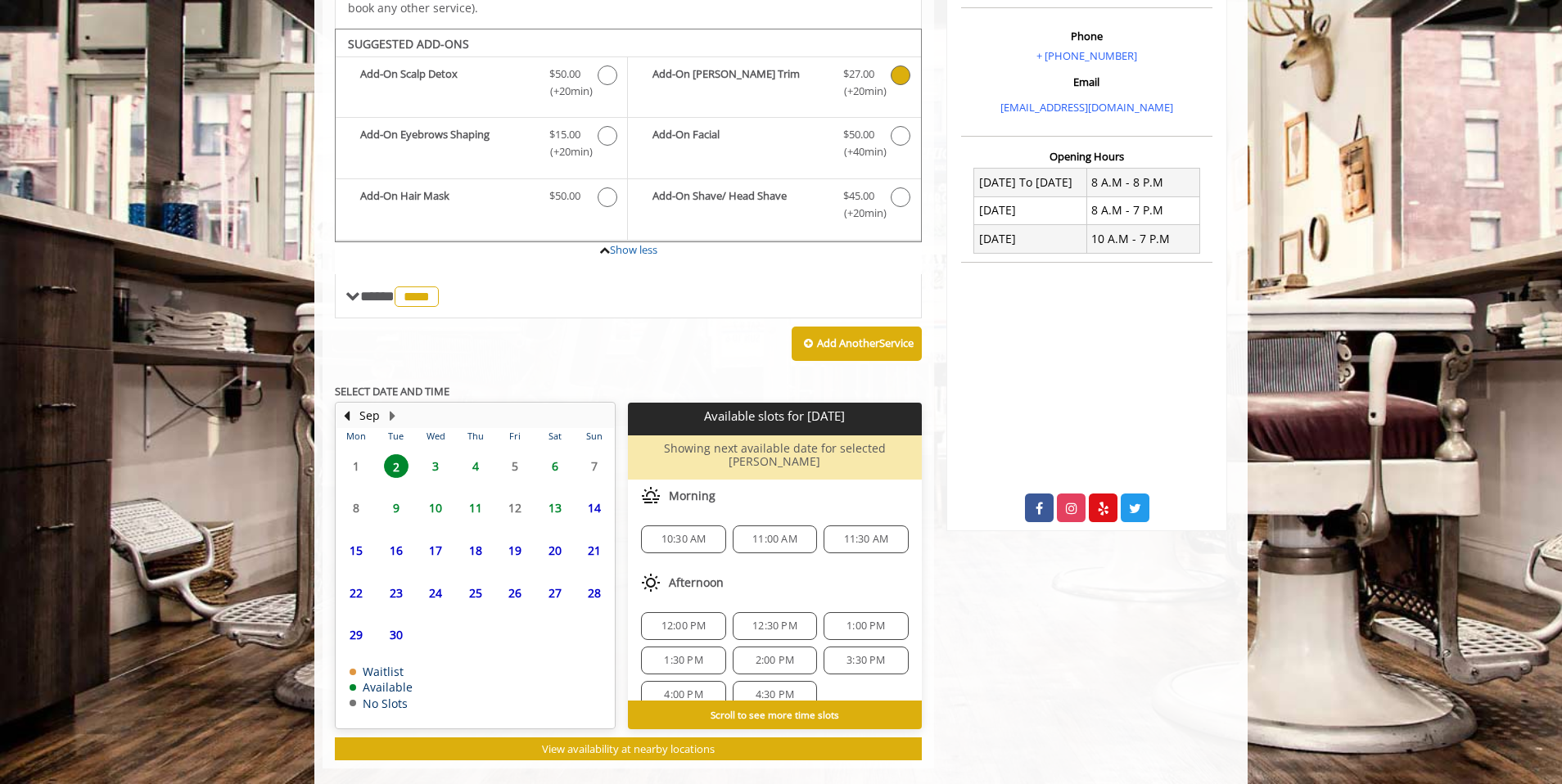
click at [437, 466] on span "3" at bounding box center [435, 466] width 24 height 23
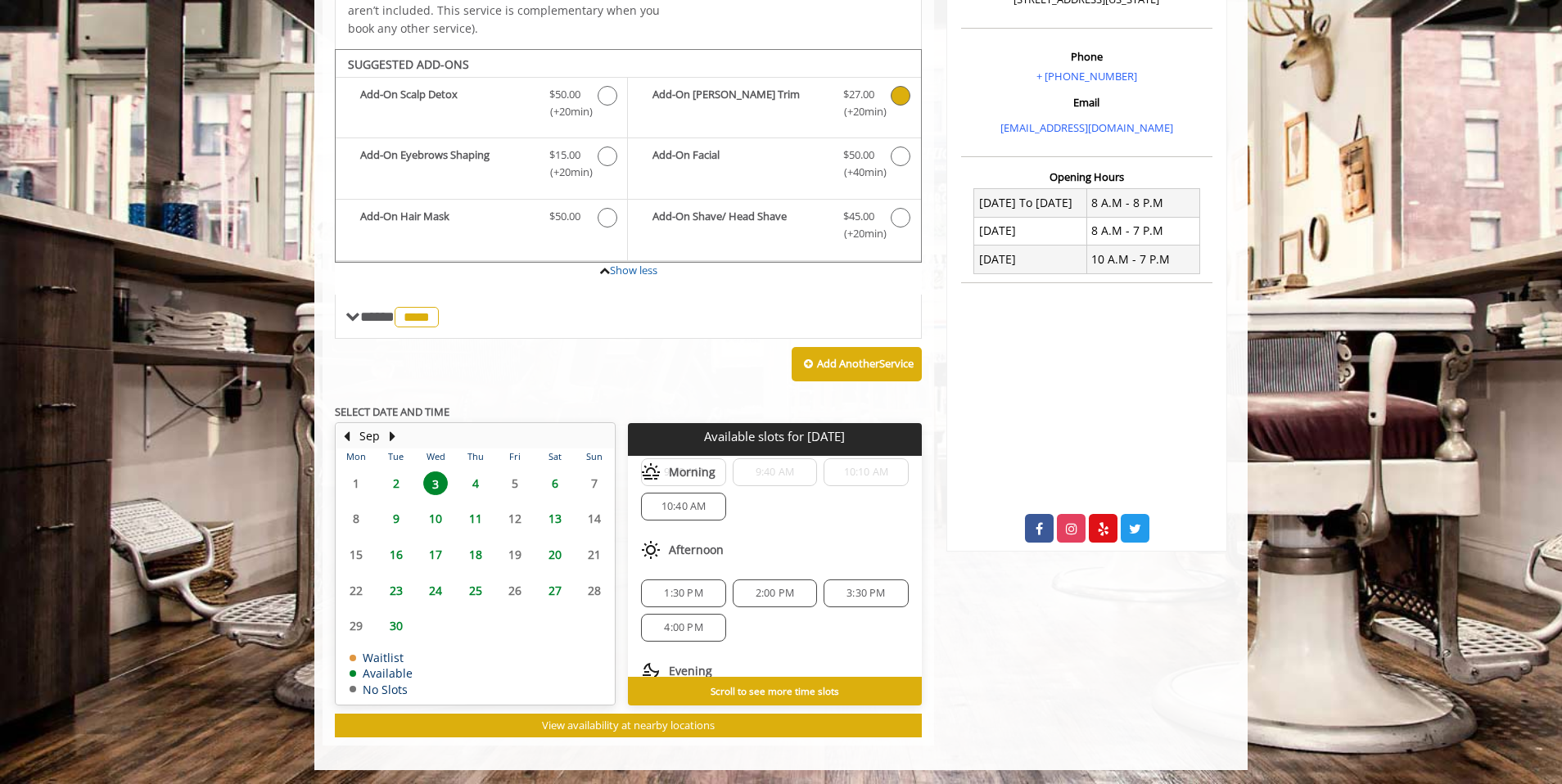
scroll to position [36, 0]
click at [682, 597] on span "1:30 PM" at bounding box center [683, 599] width 38 height 13
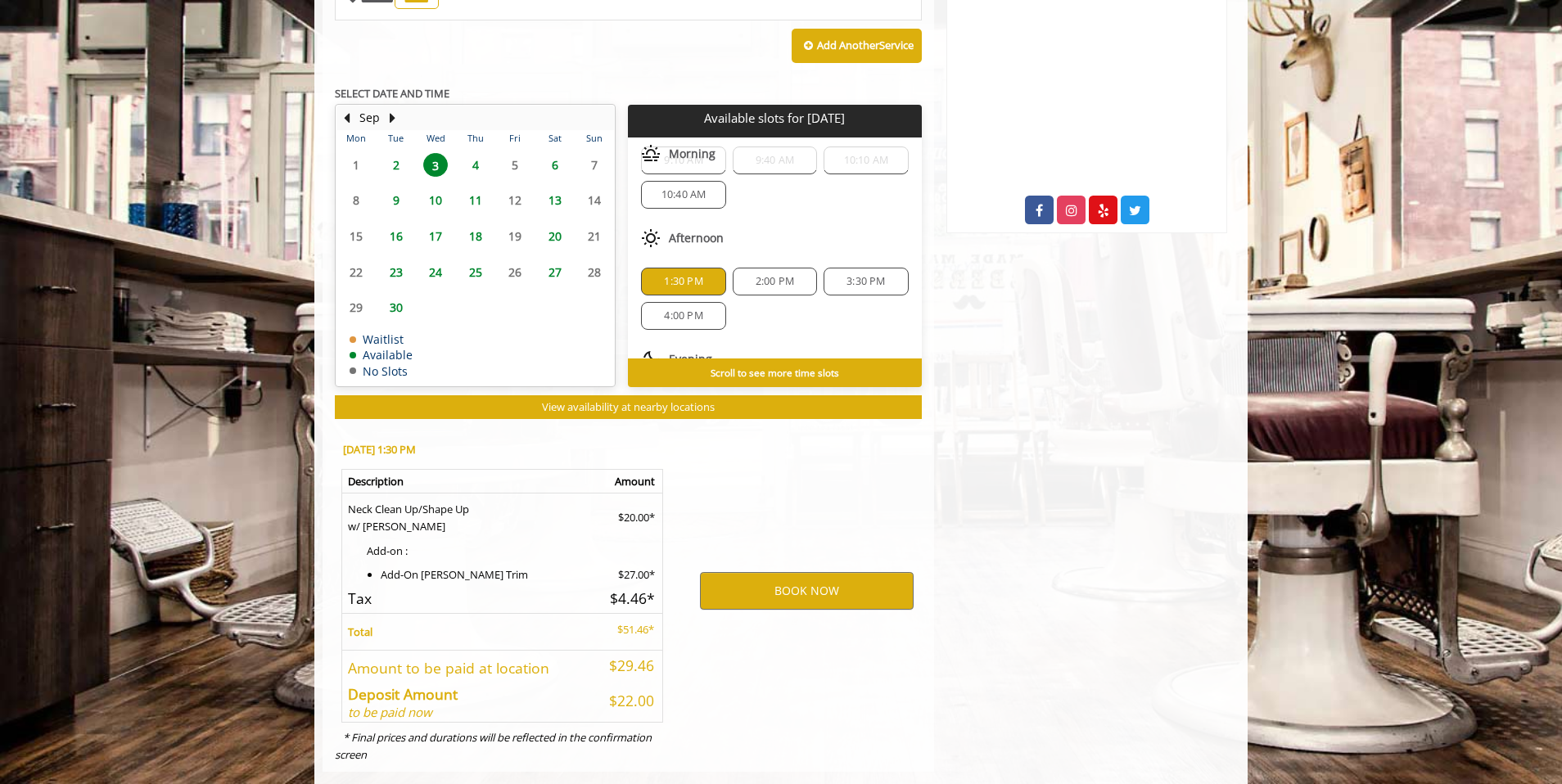
scroll to position [821, 0]
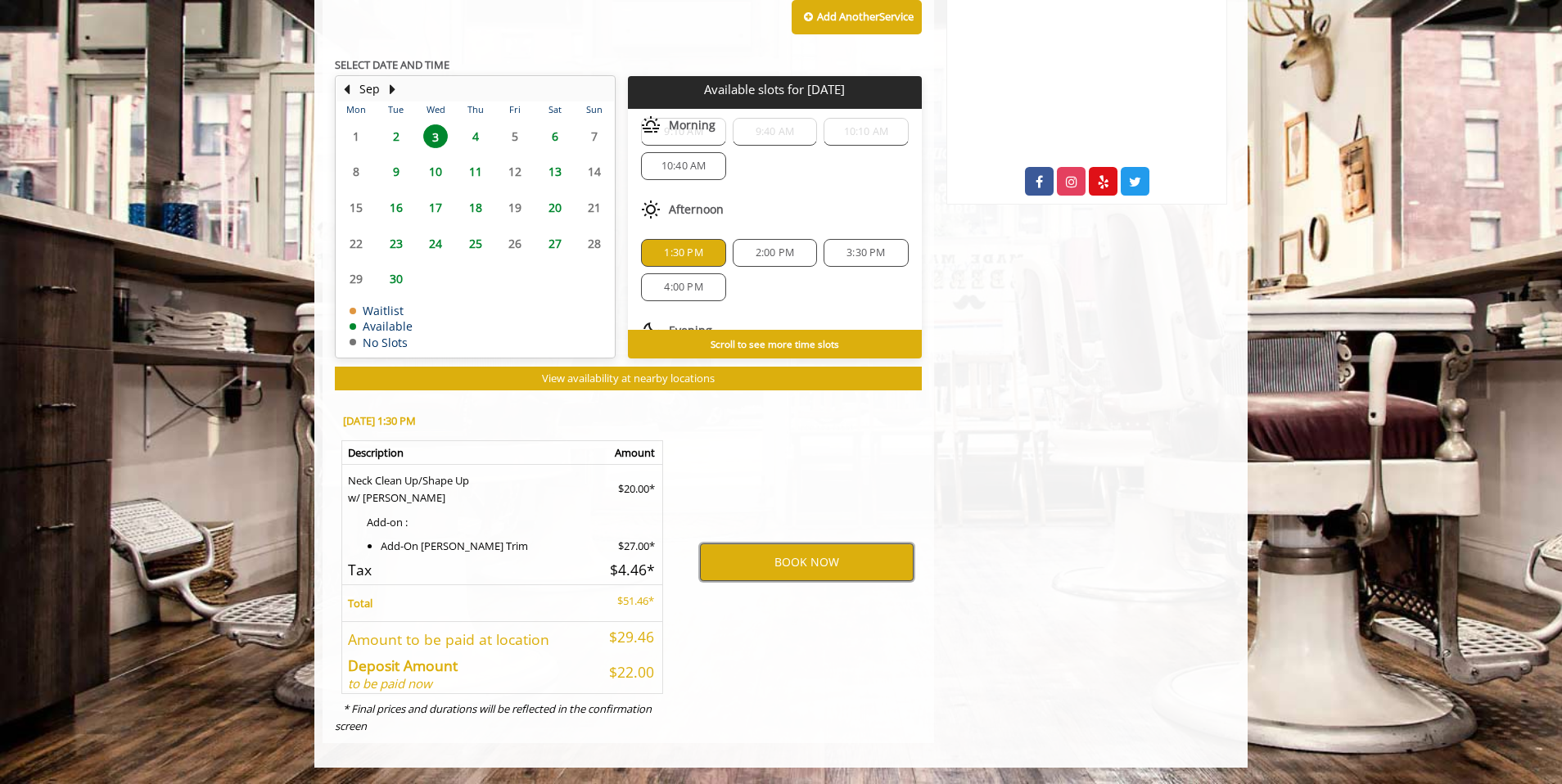
click at [828, 553] on button "BOOK NOW" at bounding box center [807, 562] width 213 height 37
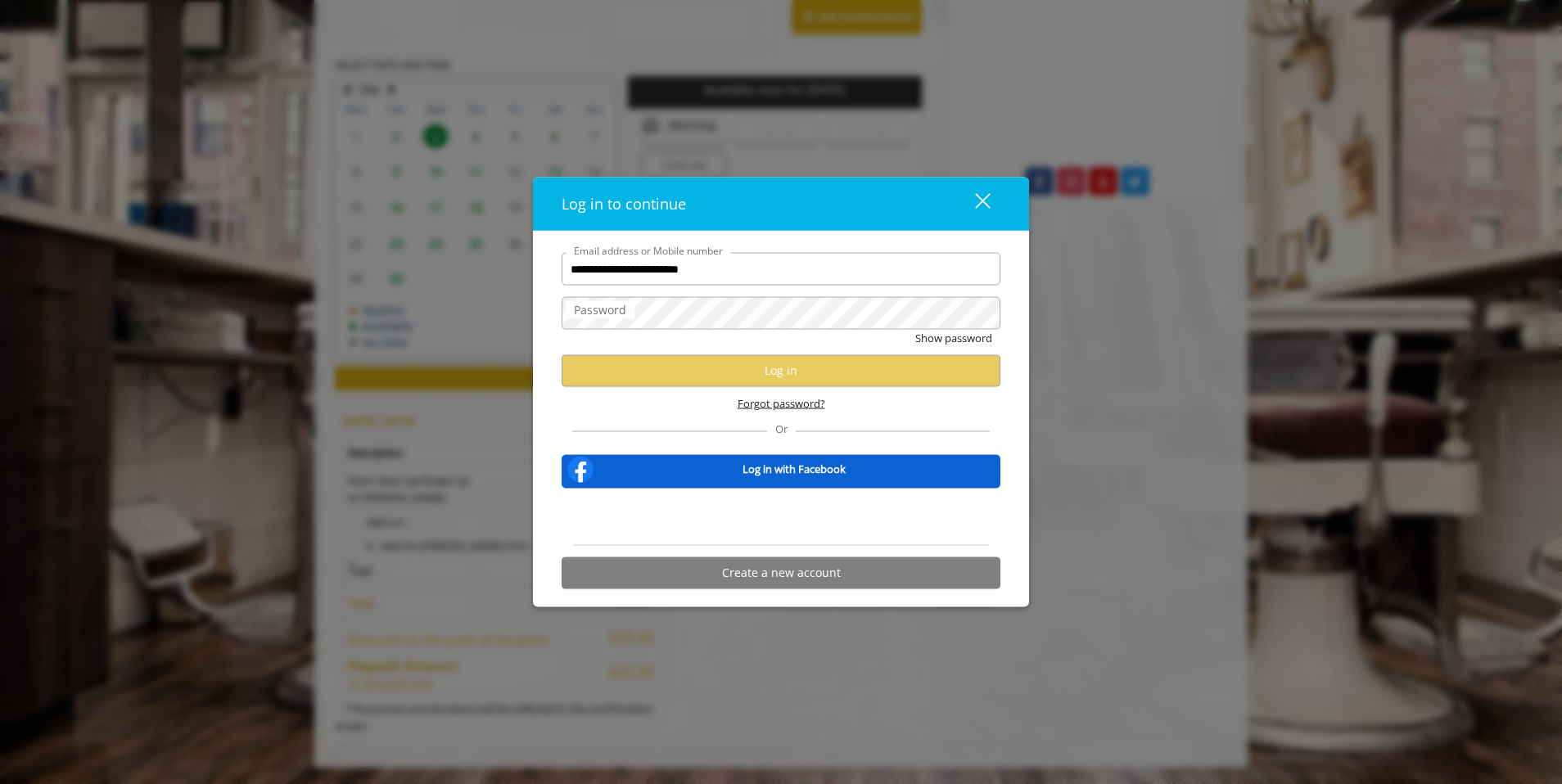
type input "**********"
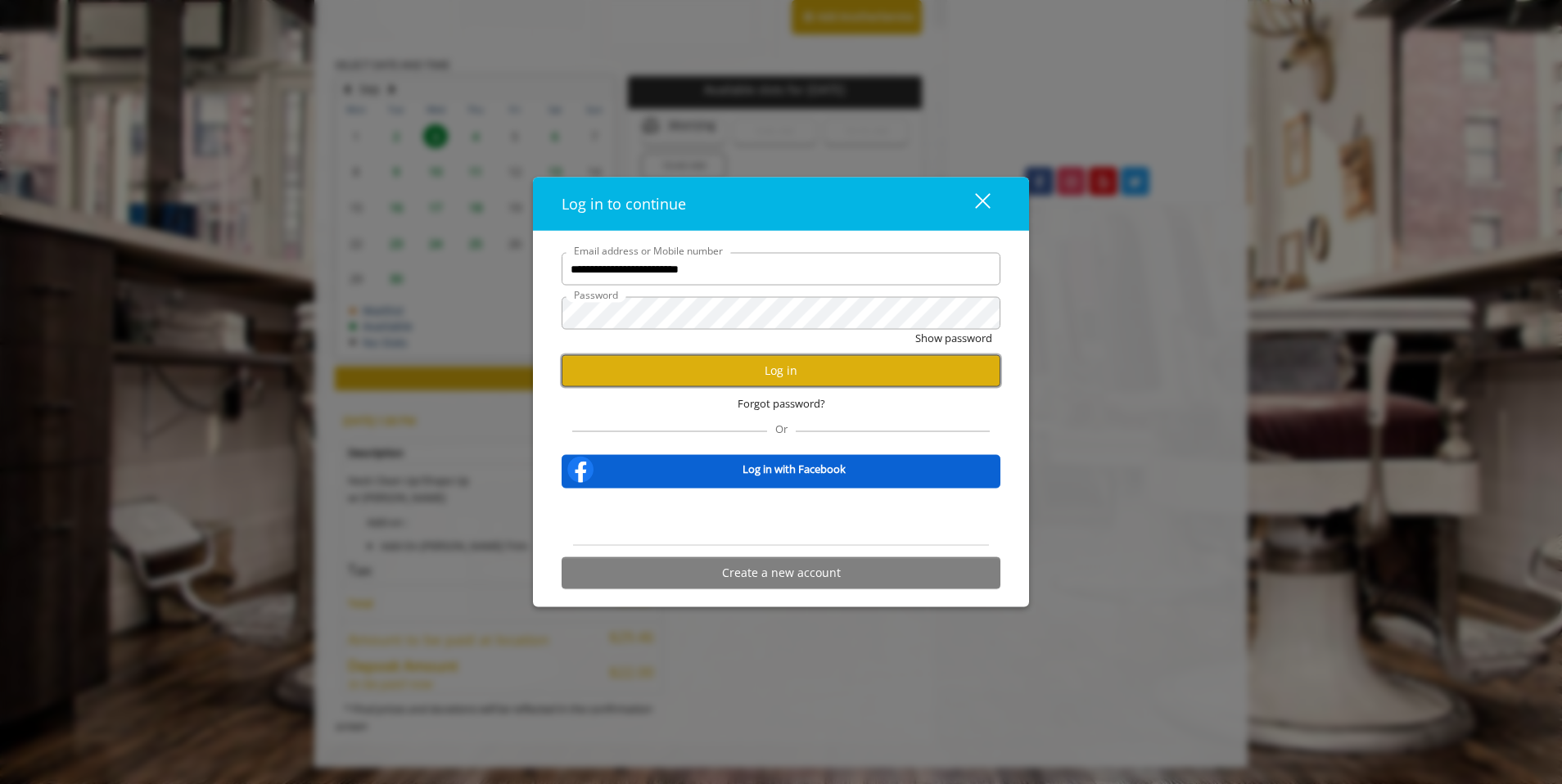
click at [782, 363] on button "Log in" at bounding box center [781, 370] width 439 height 32
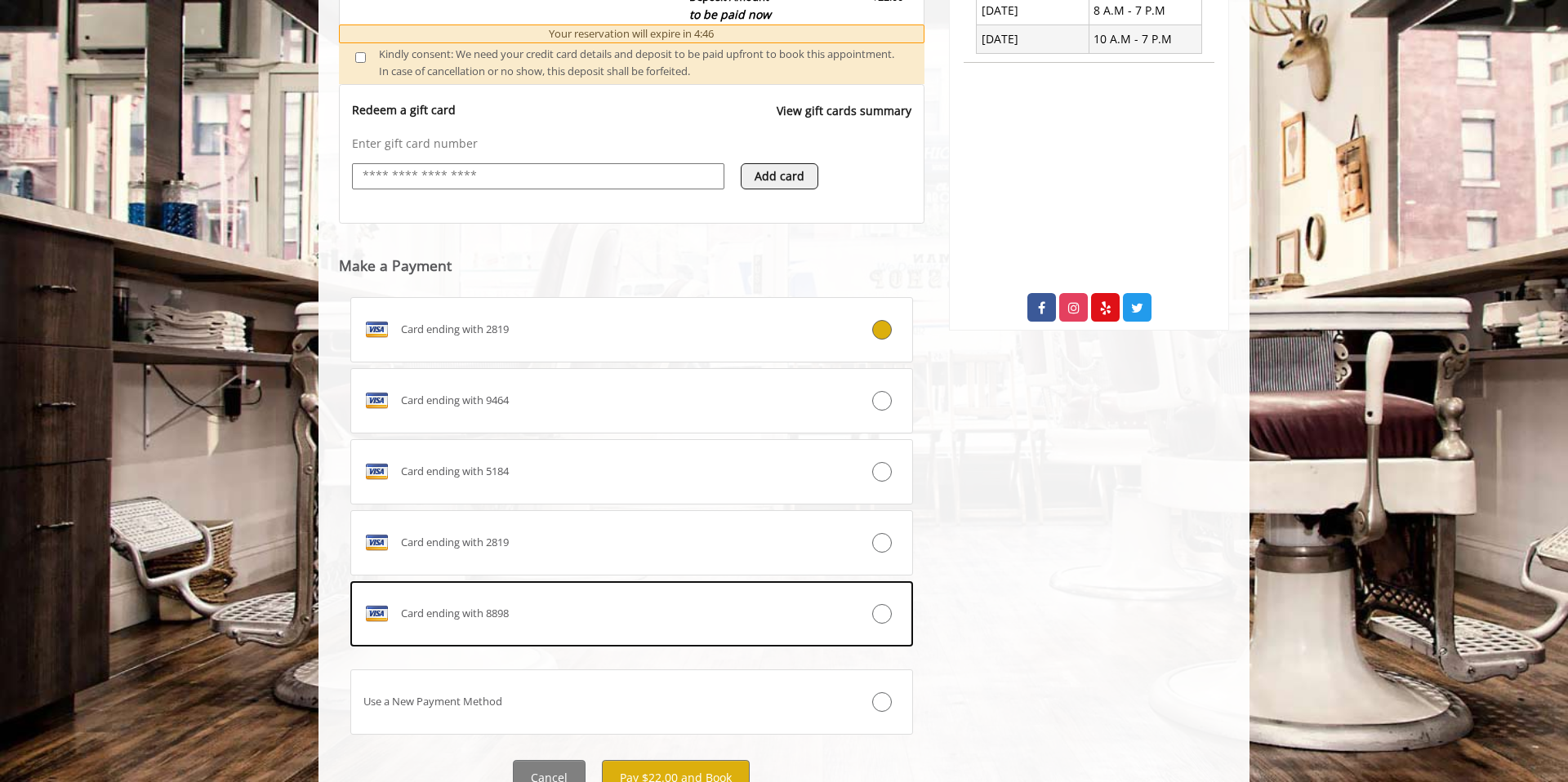
scroll to position [740, 0]
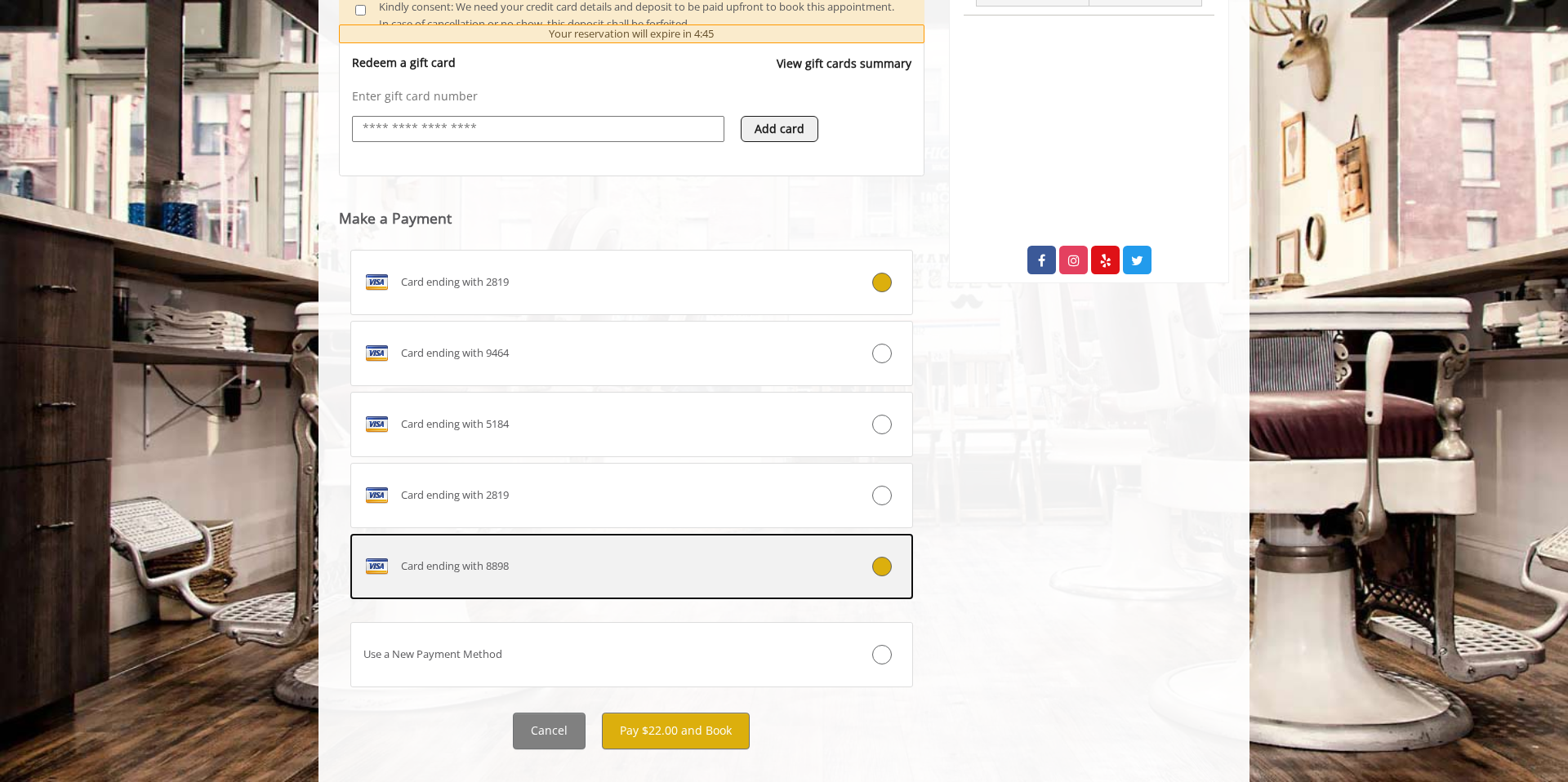
click at [616, 560] on div "Card ending with 8898" at bounding box center [585, 567] width 467 height 26
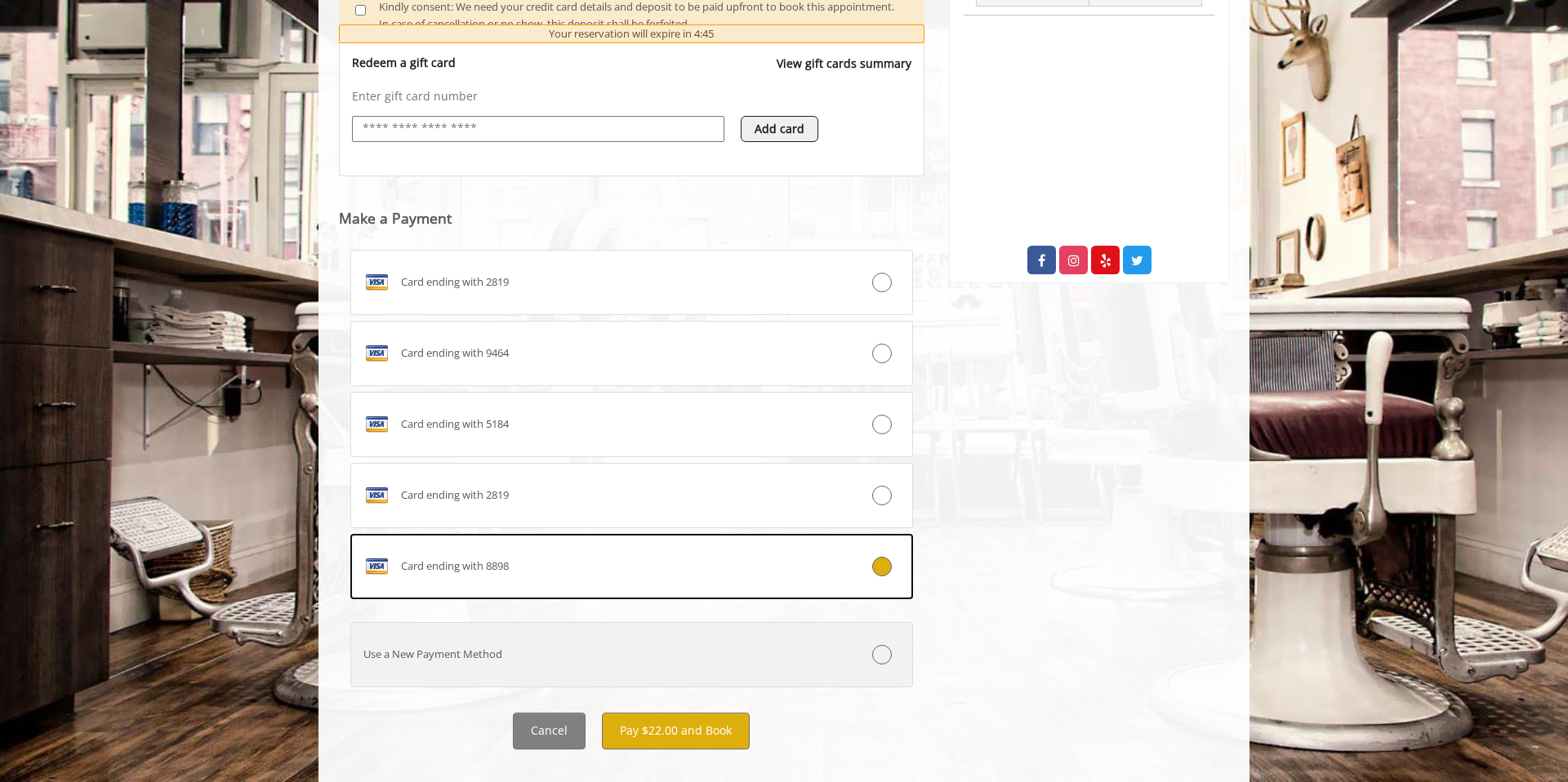
scroll to position [765, 0]
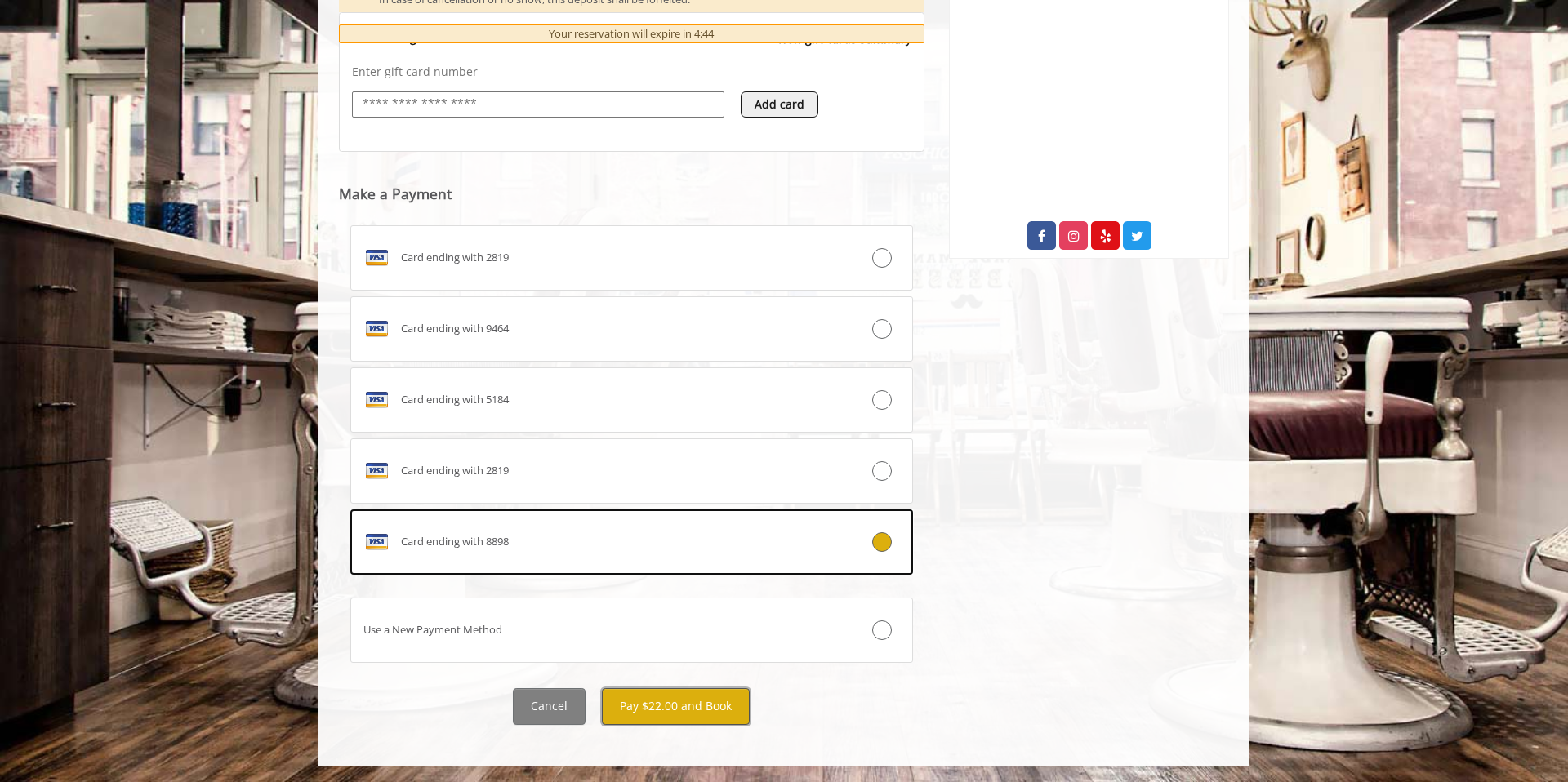
click at [664, 706] on button "Pay $22.00 and Book" at bounding box center [676, 707] width 148 height 36
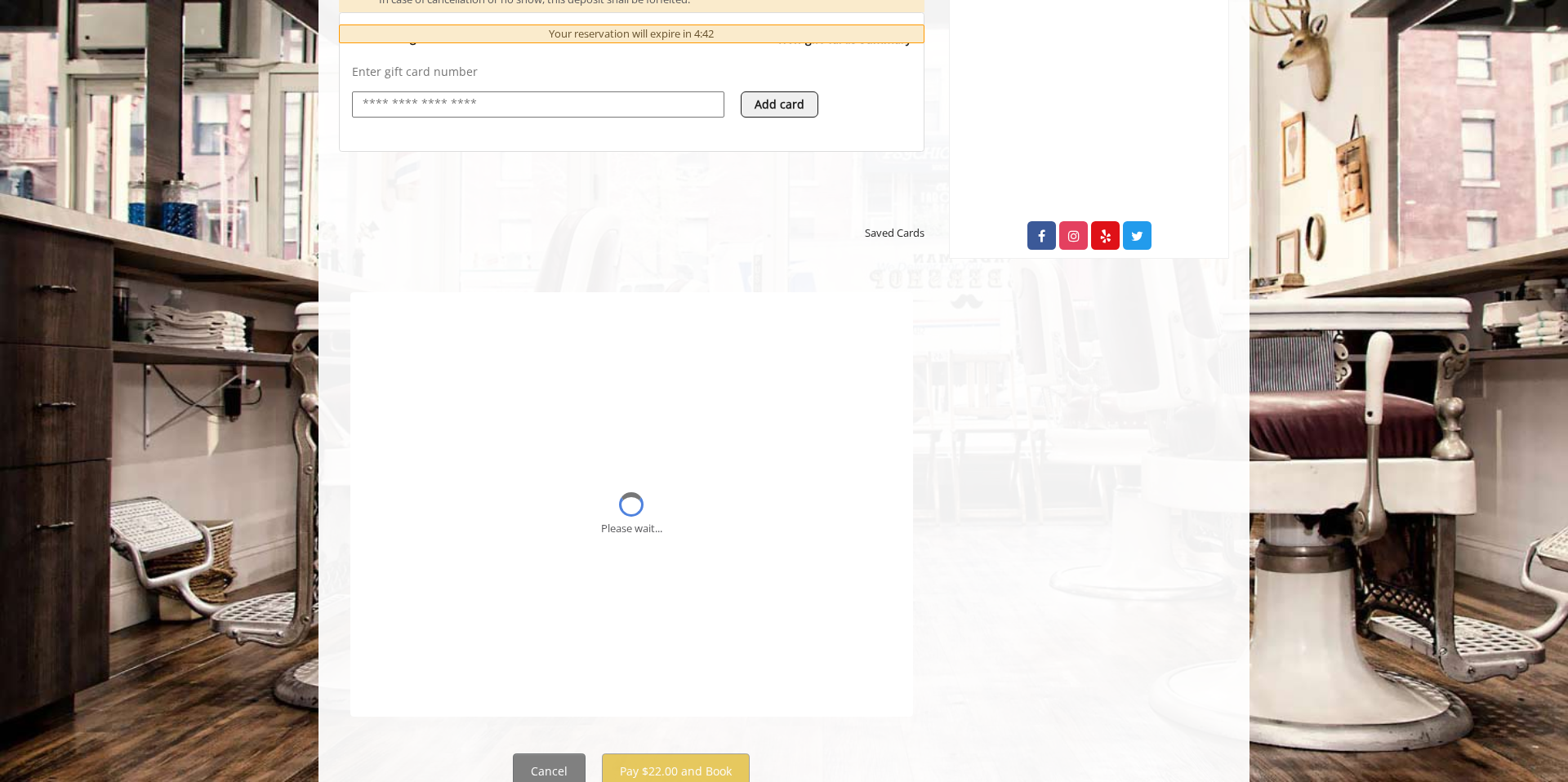
scroll to position [0, 0]
